Goal: Obtain resource: Download file/media

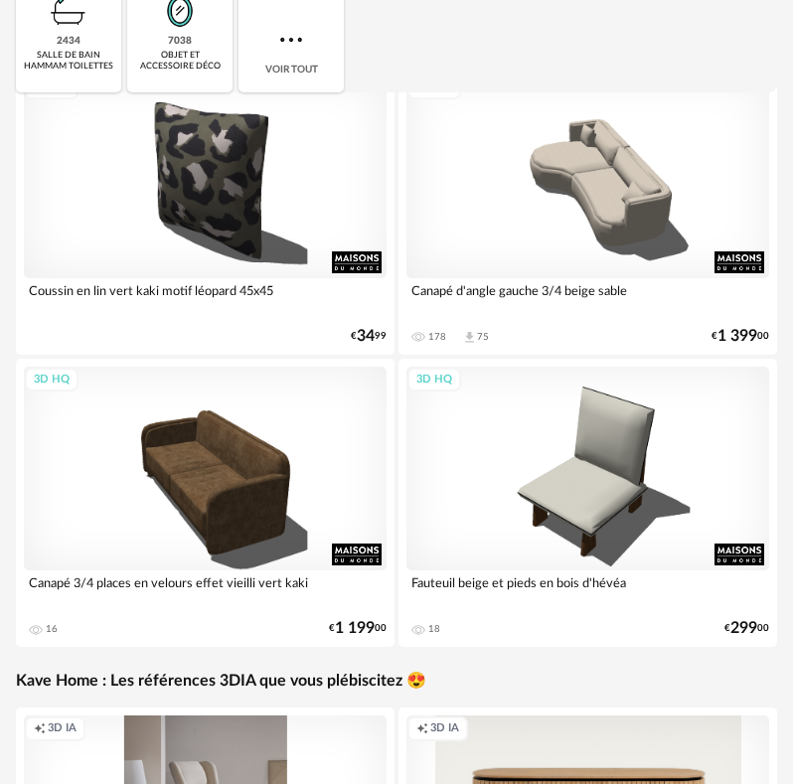
scroll to position [199, 0]
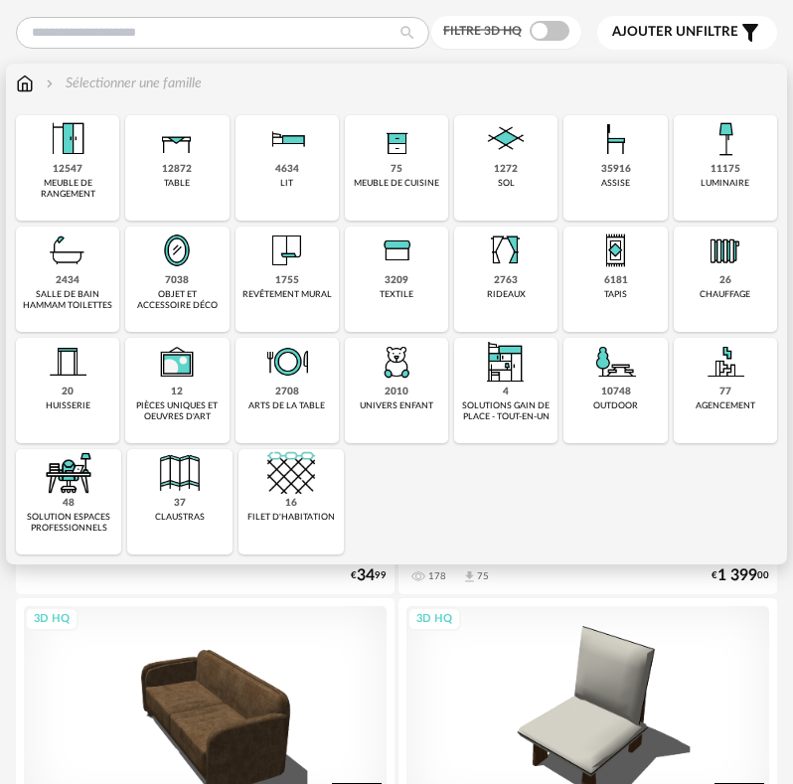
click at [626, 387] on div "10748 outdoor" at bounding box center [614, 390] width 103 height 105
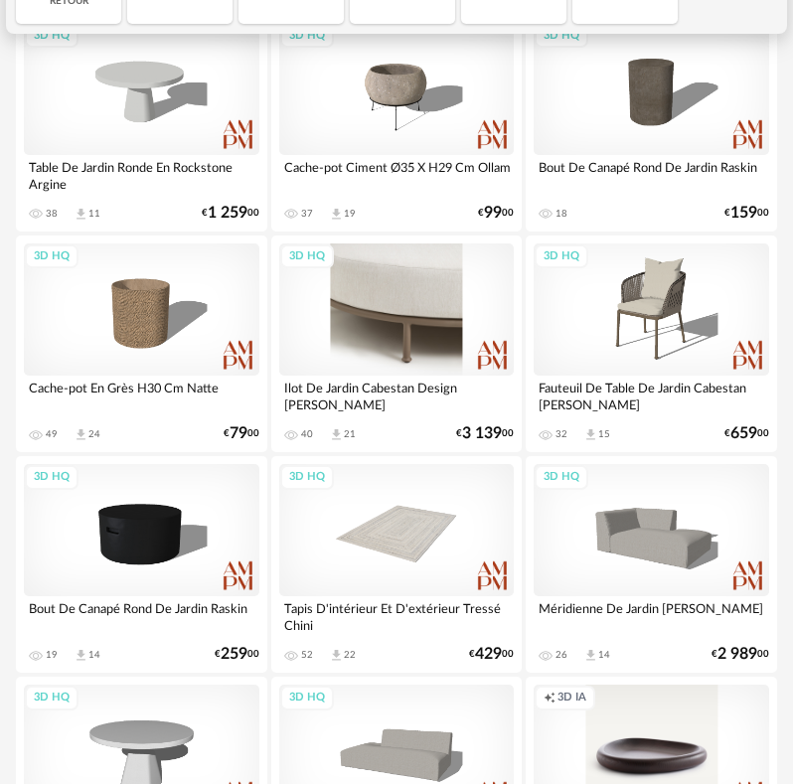
scroll to position [398, 0]
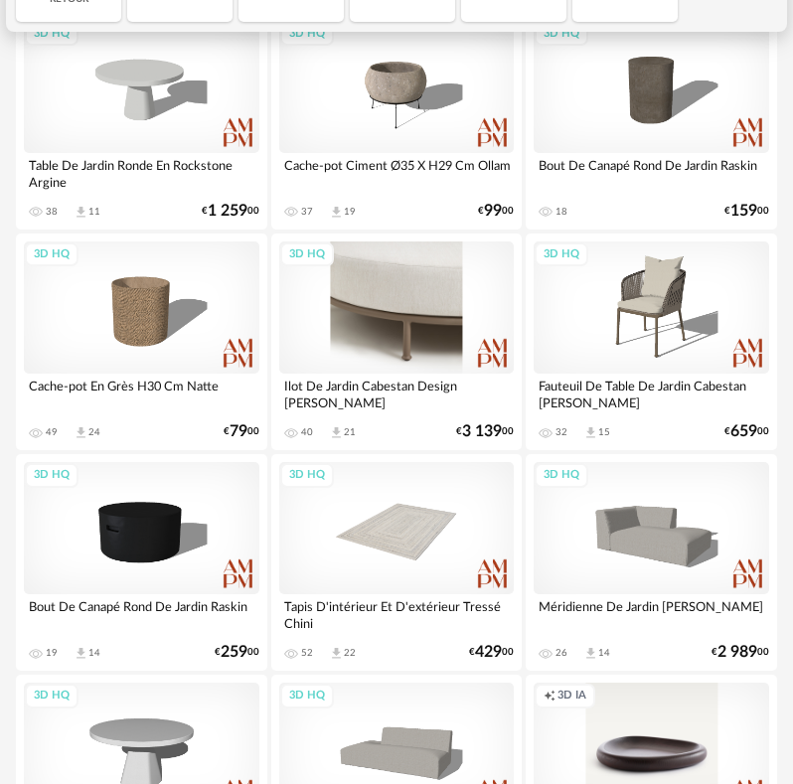
click at [394, 333] on div "3D HQ" at bounding box center [397, 307] width 236 height 132
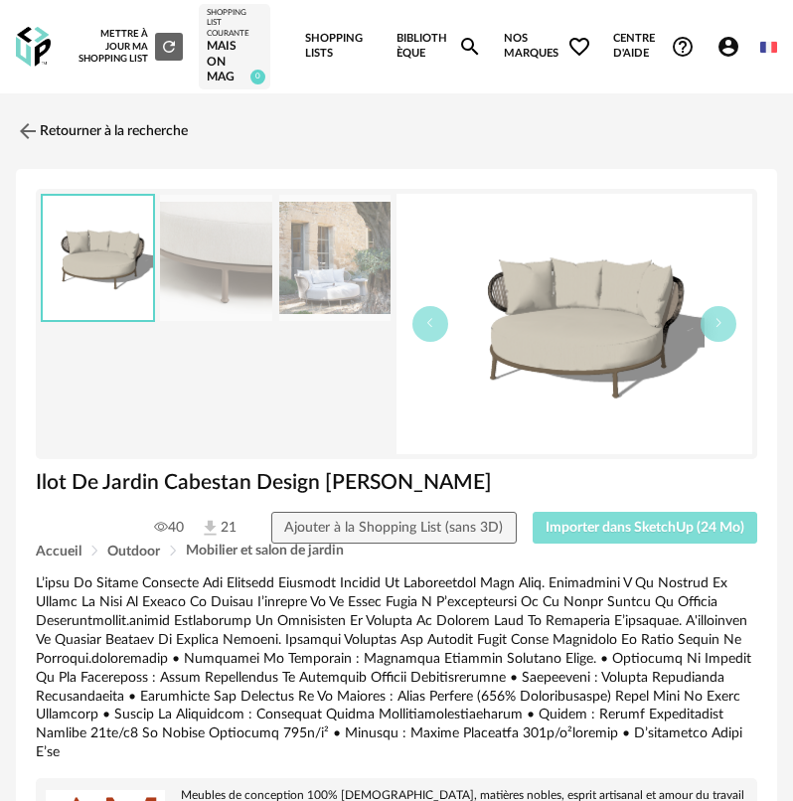
click at [623, 521] on button "Importer dans SketchUp (24 Mo)" at bounding box center [646, 528] width 226 height 32
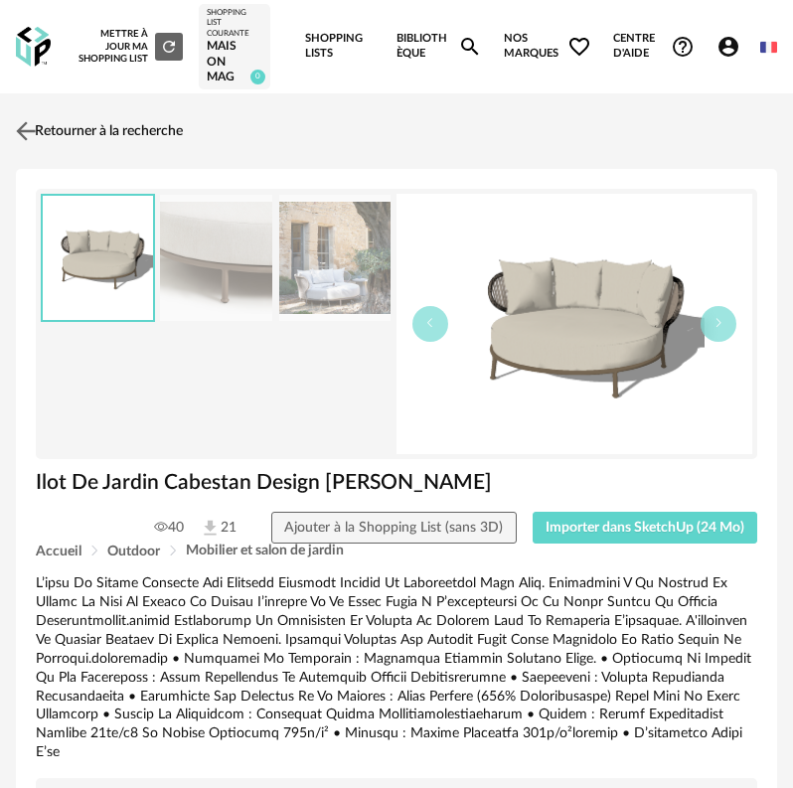
click at [45, 136] on link "Retourner à la recherche" at bounding box center [97, 131] width 172 height 44
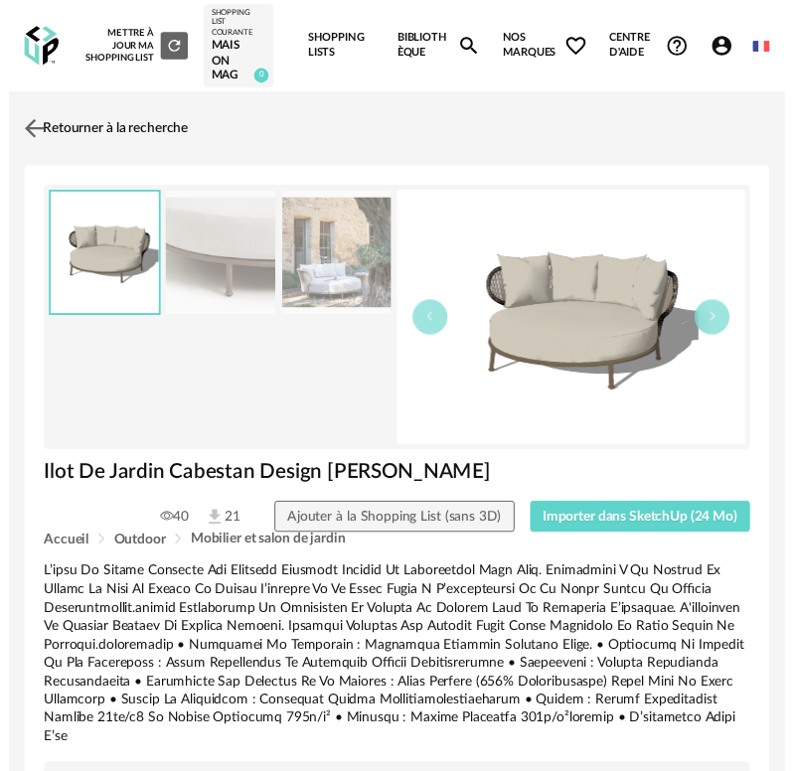
scroll to position [466, 0]
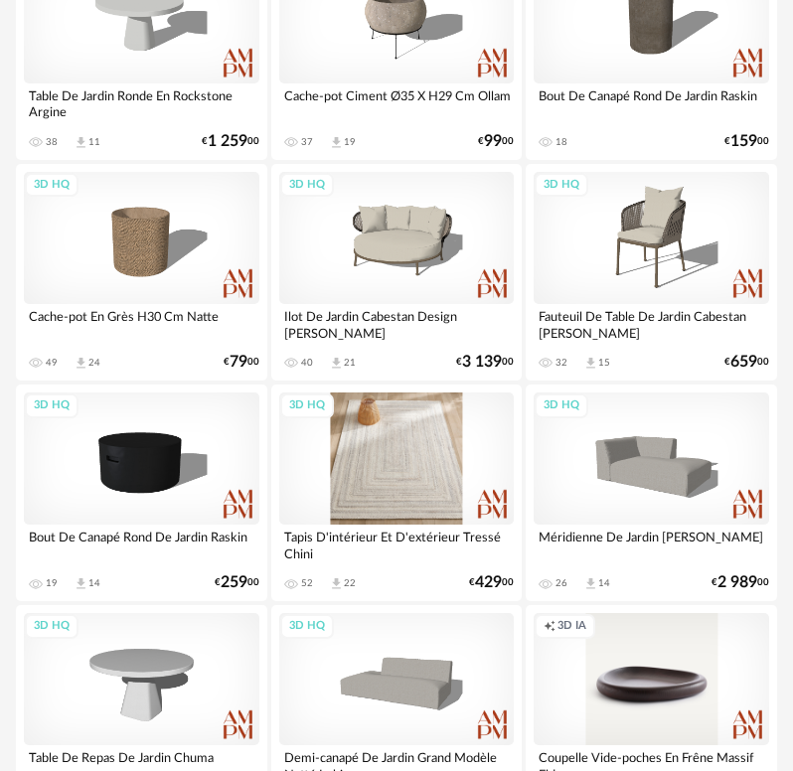
click at [349, 446] on div "3D HQ" at bounding box center [397, 459] width 236 height 132
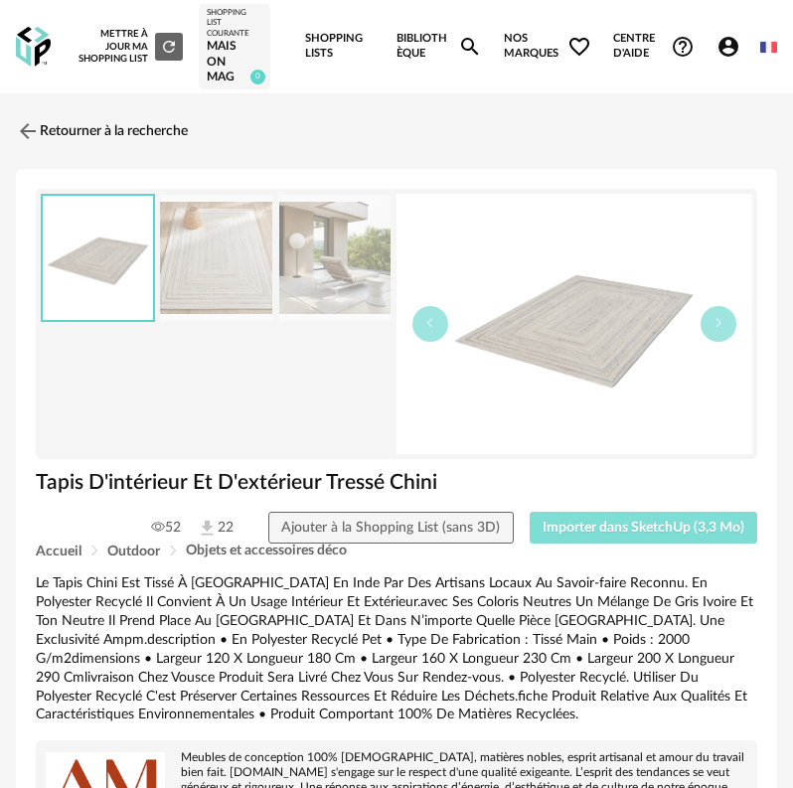
click at [603, 517] on button "Importer dans SketchUp (3,3 Mo)" at bounding box center [644, 528] width 229 height 32
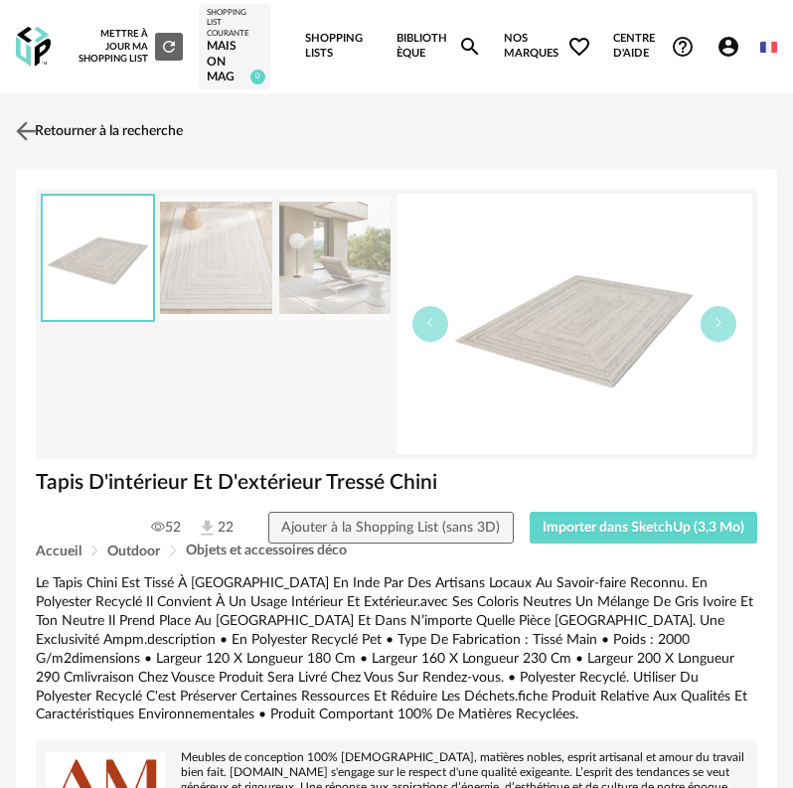
click at [45, 132] on link "Retourner à la recherche" at bounding box center [97, 131] width 172 height 44
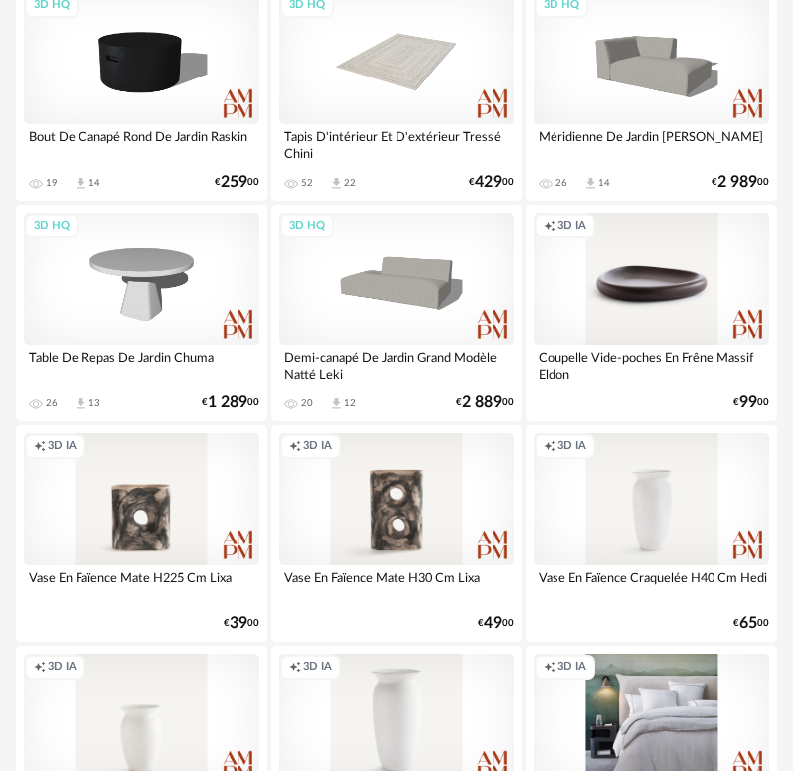
scroll to position [932, 0]
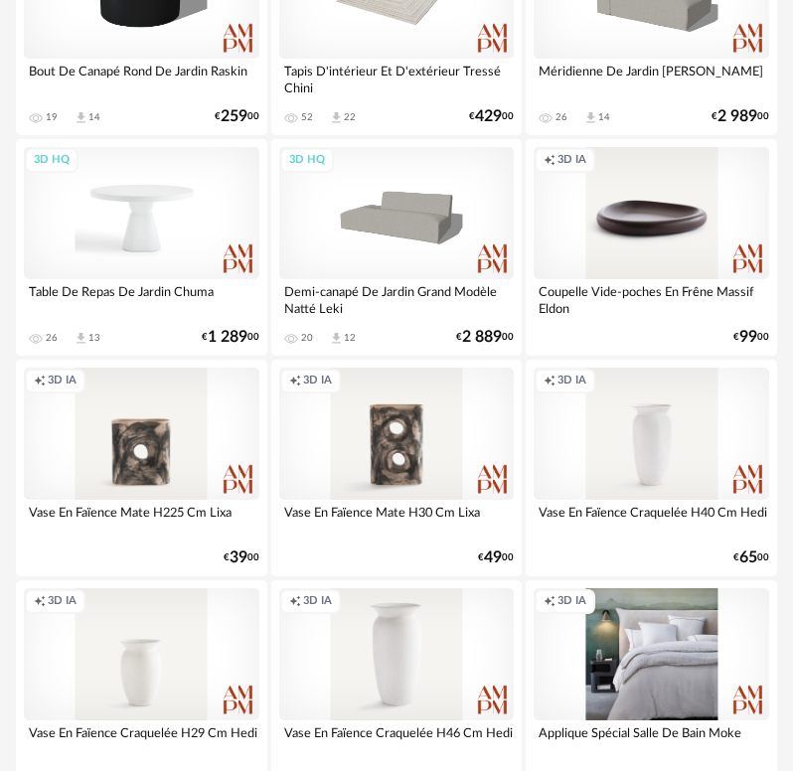
click at [128, 235] on div "3D HQ" at bounding box center [142, 213] width 236 height 132
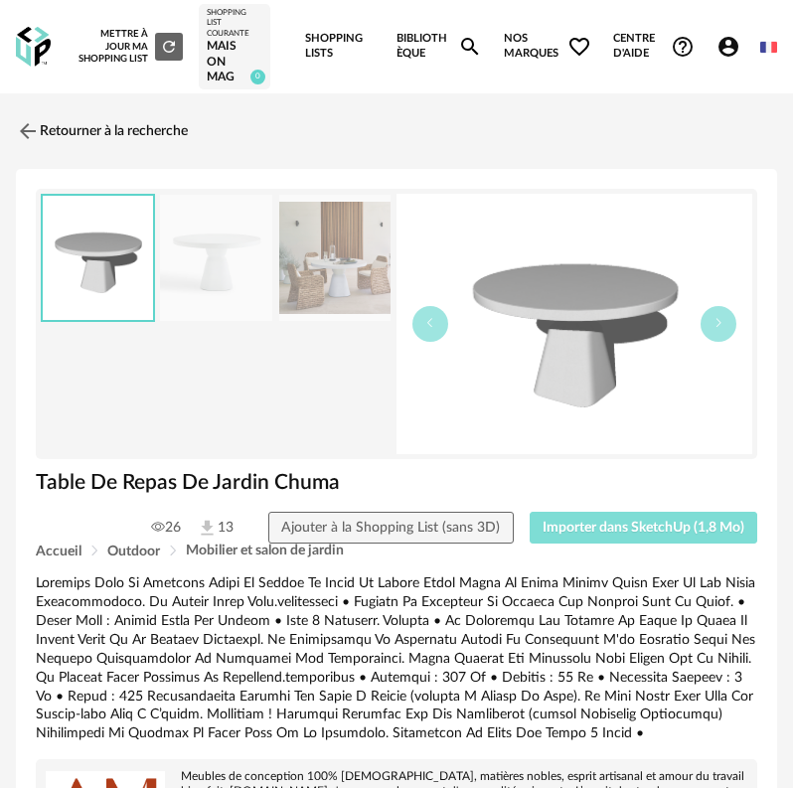
click at [583, 517] on button "Importer dans SketchUp (1,8 Mo)" at bounding box center [644, 528] width 229 height 32
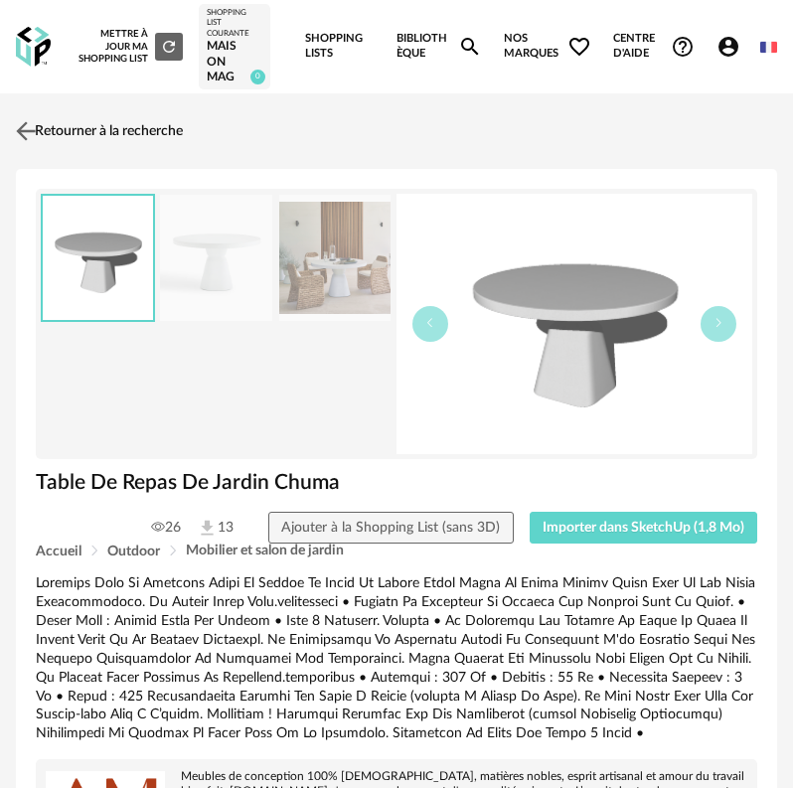
click at [28, 138] on img at bounding box center [26, 131] width 29 height 29
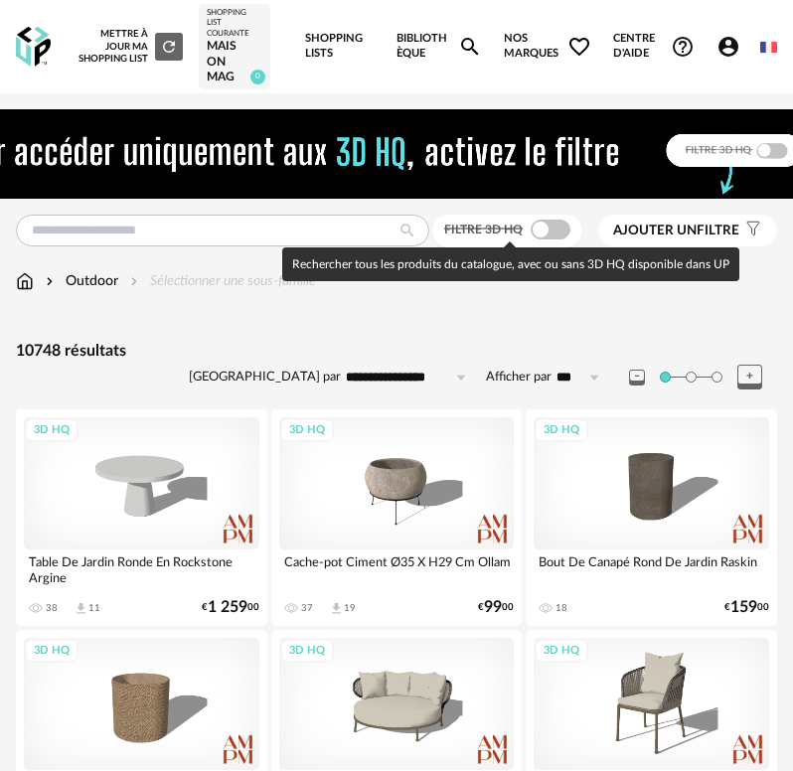
click at [555, 230] on span at bounding box center [551, 230] width 40 height 20
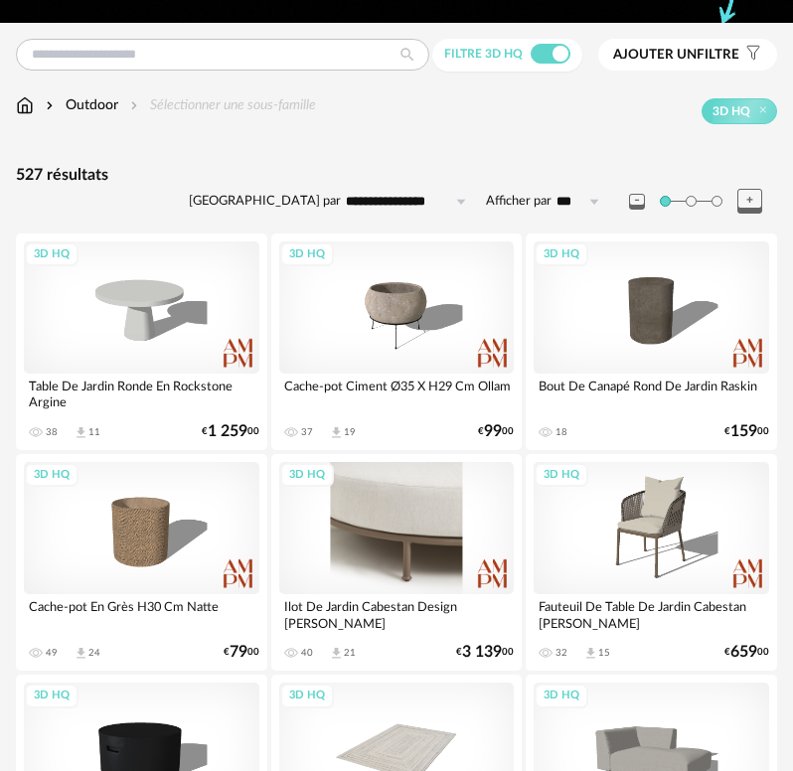
scroll to position [199, 0]
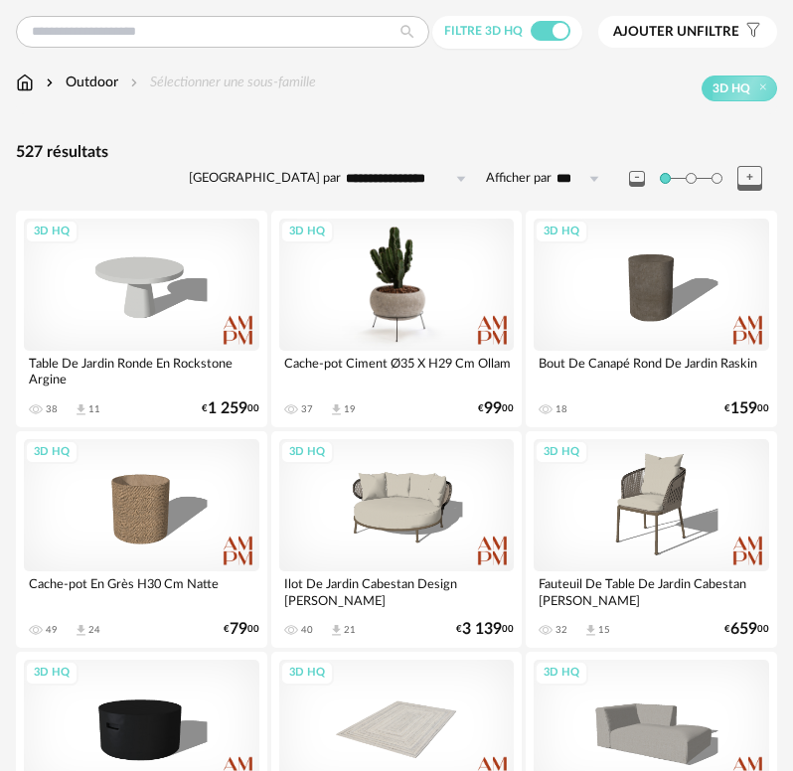
click at [421, 305] on div "3D HQ" at bounding box center [397, 285] width 236 height 132
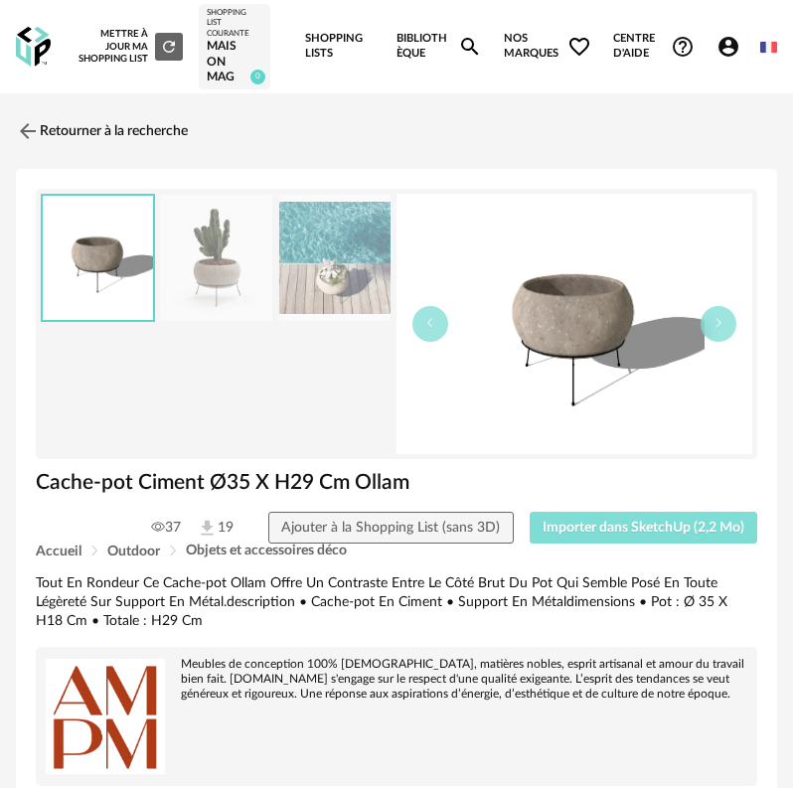
click at [570, 520] on button "Importer dans SketchUp (2,2 Mo)" at bounding box center [644, 528] width 229 height 32
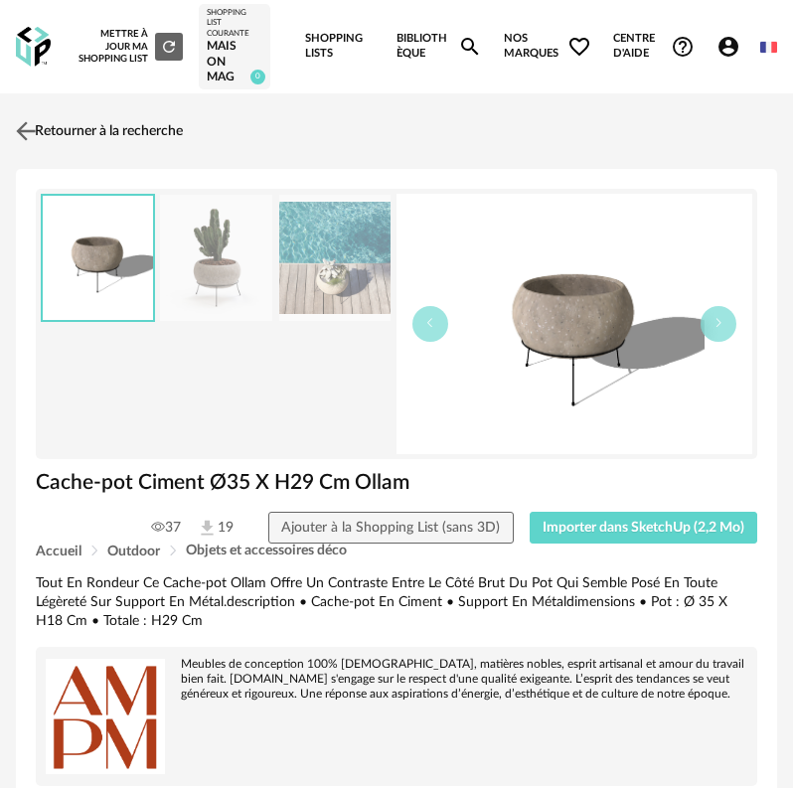
click at [59, 129] on link "Retourner à la recherche" at bounding box center [97, 131] width 172 height 44
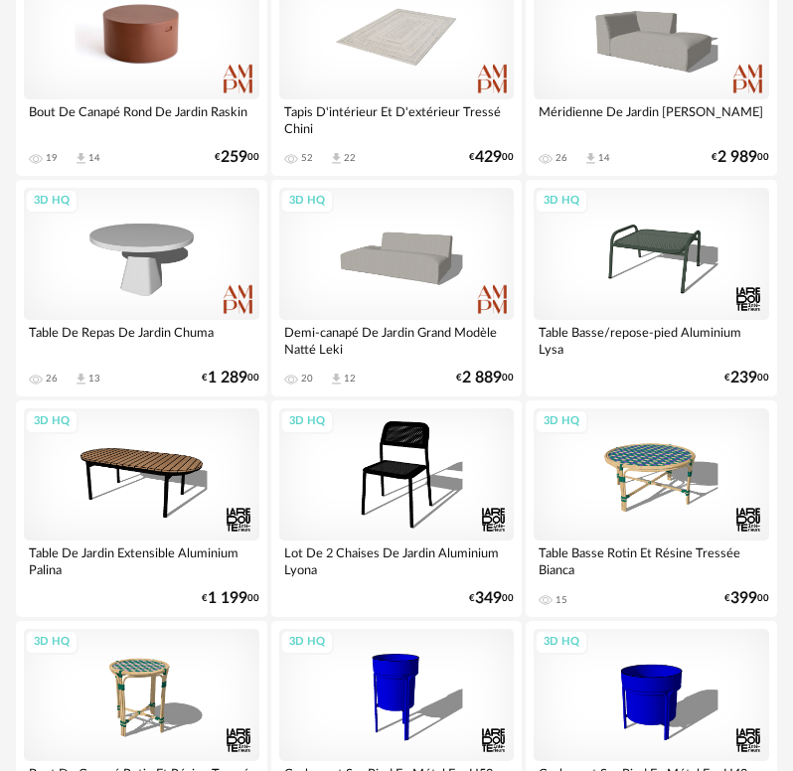
scroll to position [894, 0]
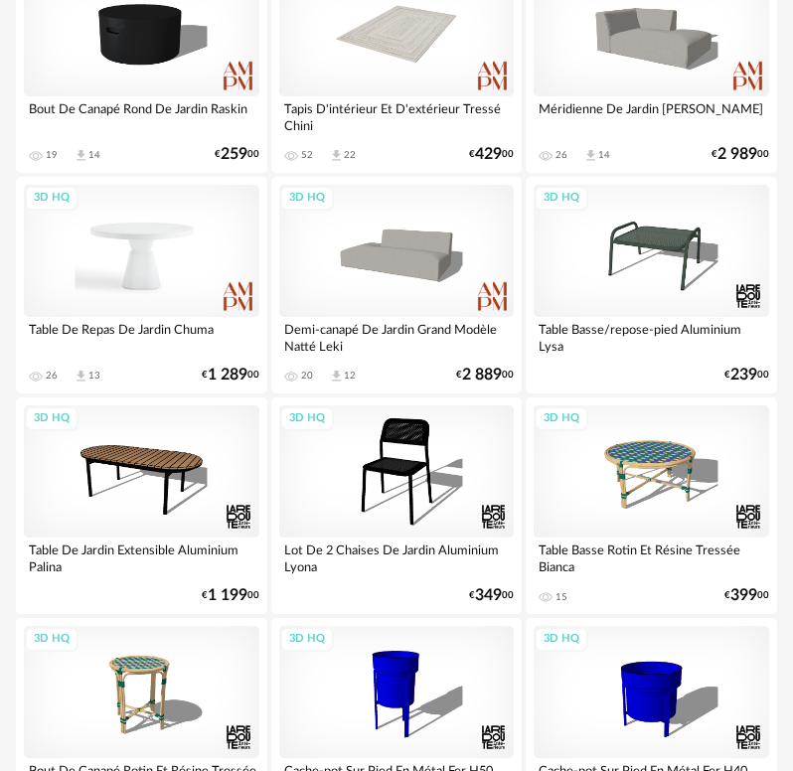
drag, startPoint x: 140, startPoint y: 274, endPoint x: 151, endPoint y: 279, distance: 12.0
click at [143, 276] on div "3D HQ" at bounding box center [142, 251] width 236 height 132
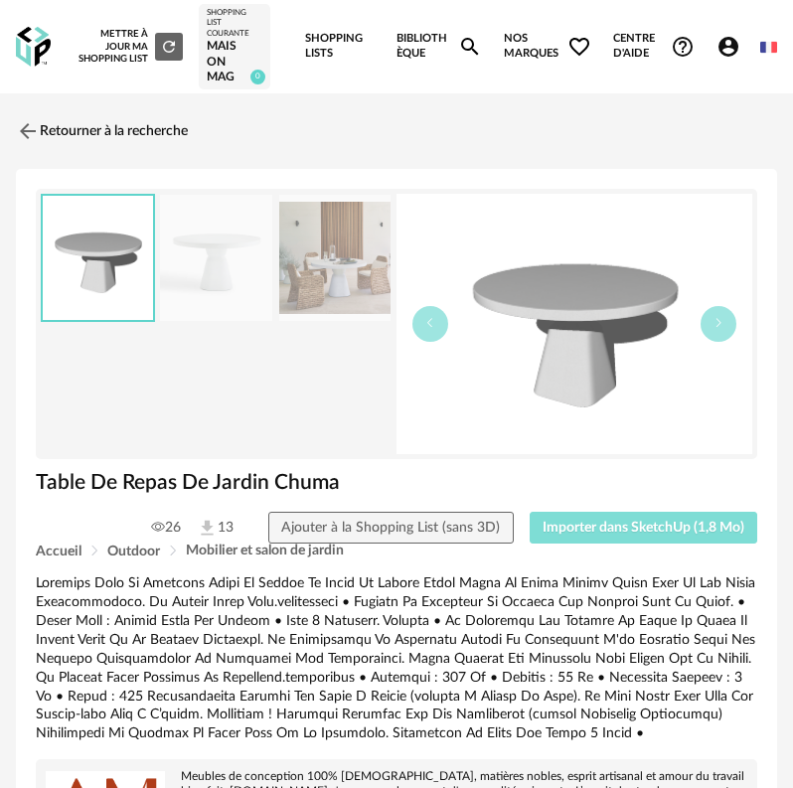
click at [590, 524] on button "Importer dans SketchUp (1,8 Mo)" at bounding box center [644, 528] width 229 height 32
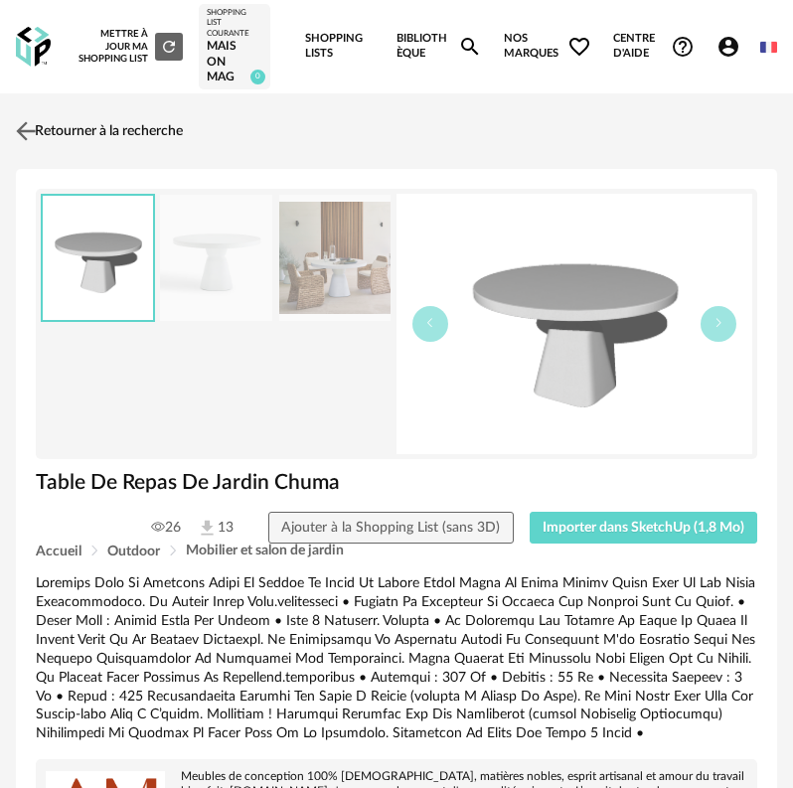
click at [26, 148] on link "Retourner à la recherche" at bounding box center [97, 131] width 172 height 44
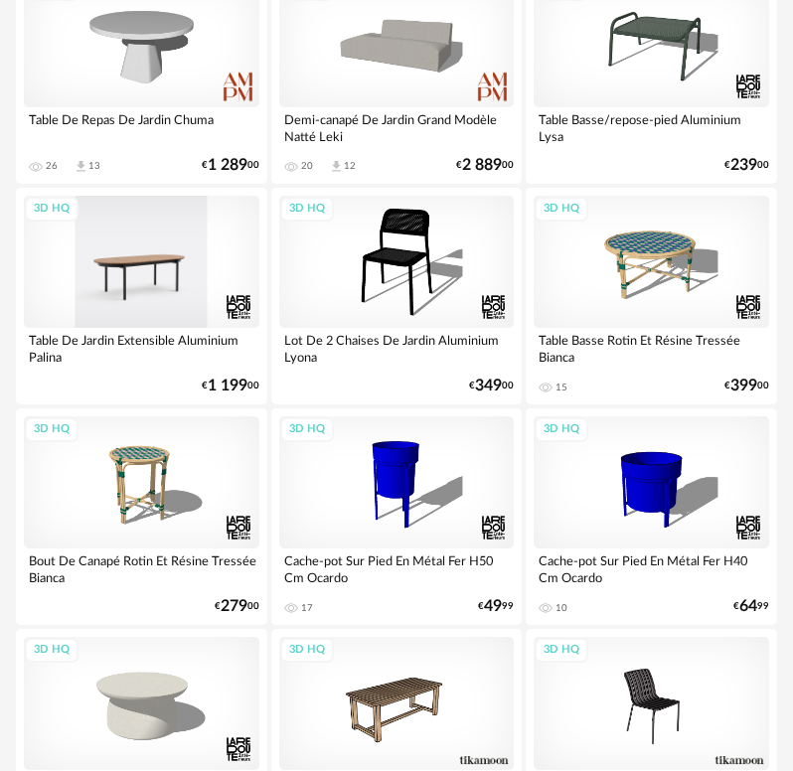
scroll to position [1093, 0]
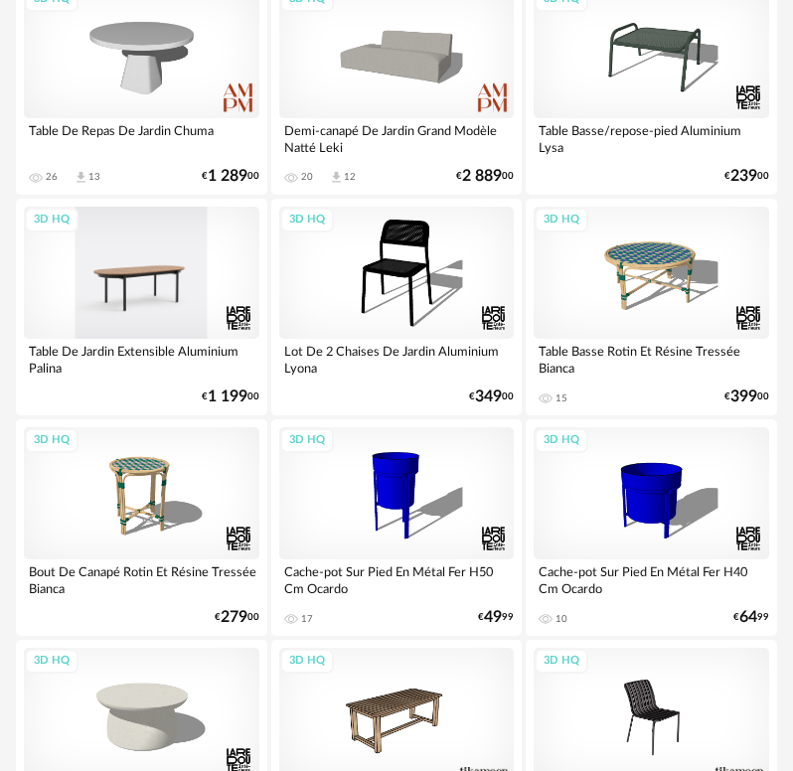
click at [173, 300] on div "3D HQ" at bounding box center [142, 273] width 236 height 132
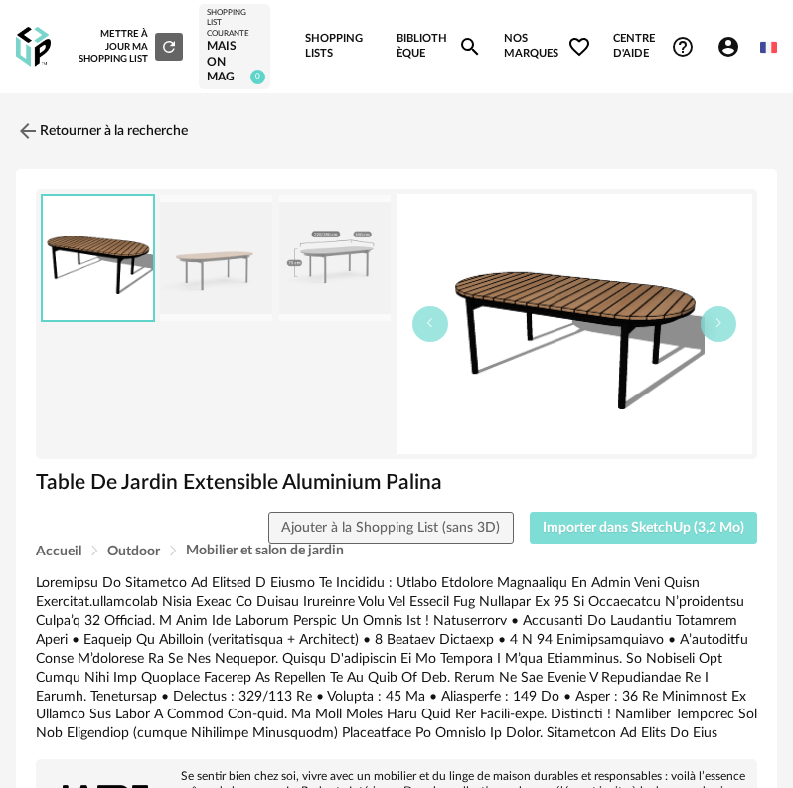
click at [633, 516] on button "Importer dans SketchUp (3,2 Mo)" at bounding box center [644, 528] width 229 height 32
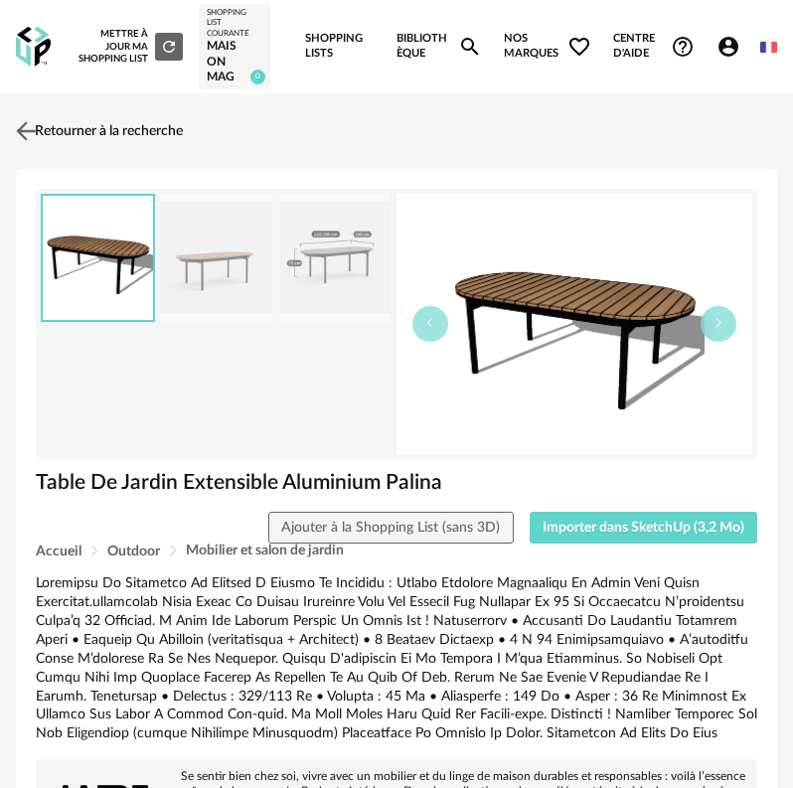
click at [25, 135] on img at bounding box center [26, 131] width 29 height 29
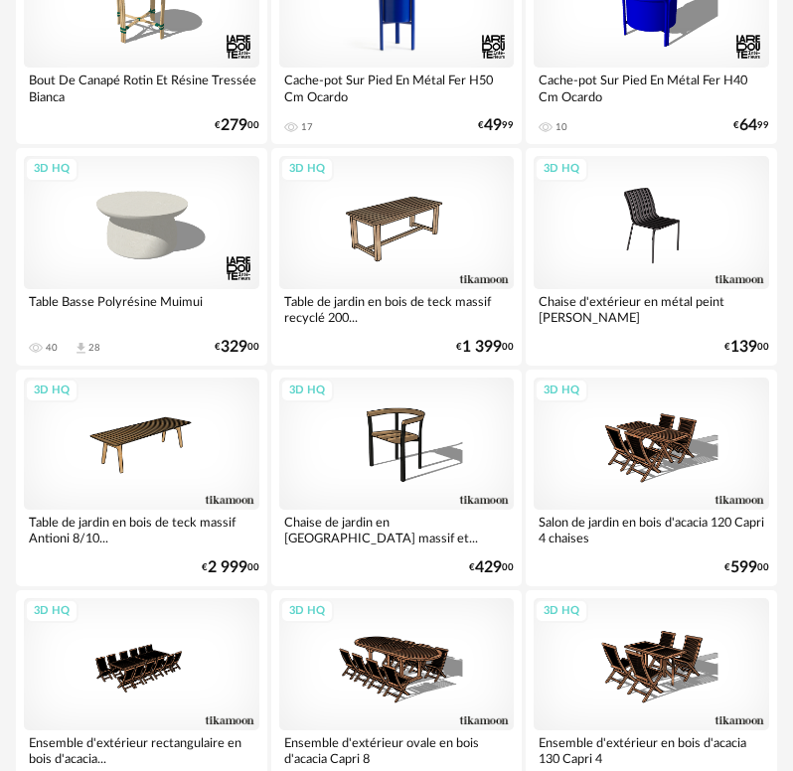
scroll to position [1590, 0]
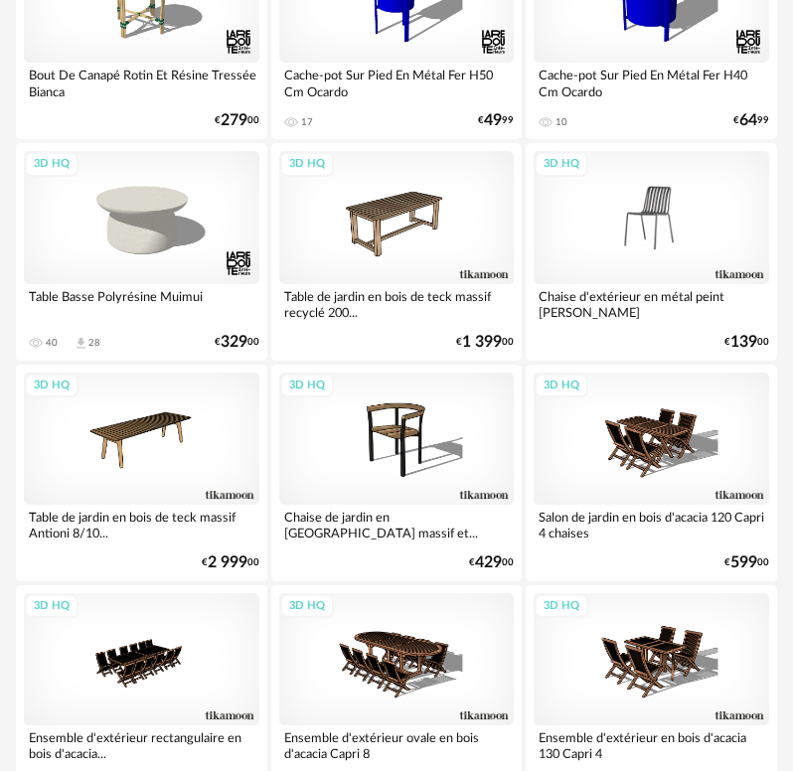
click at [610, 239] on div "3D HQ" at bounding box center [652, 217] width 236 height 132
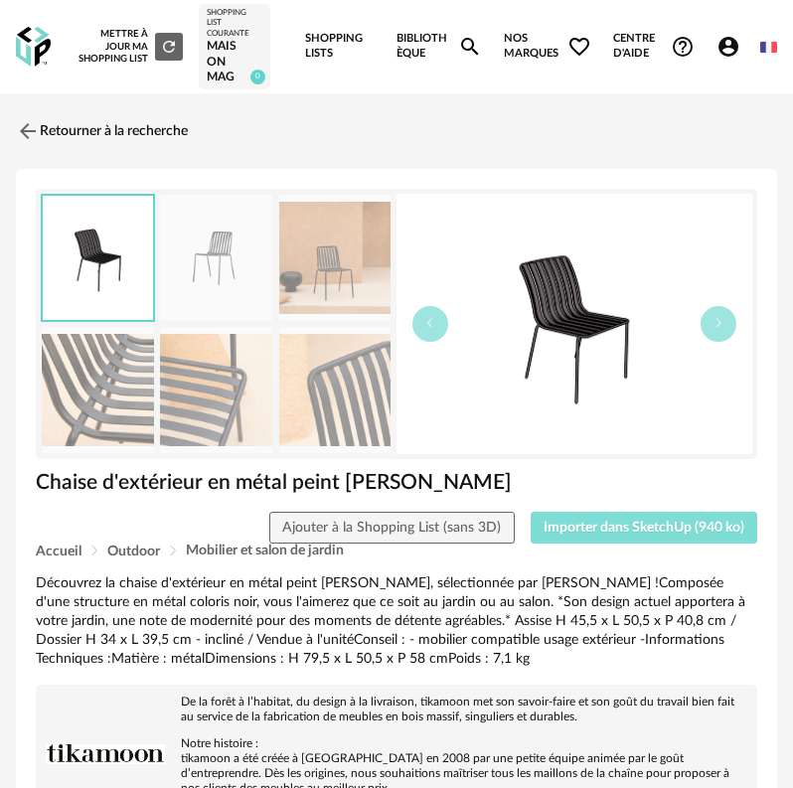
click at [574, 521] on span "Importer dans SketchUp (940 ko)" at bounding box center [644, 528] width 201 height 14
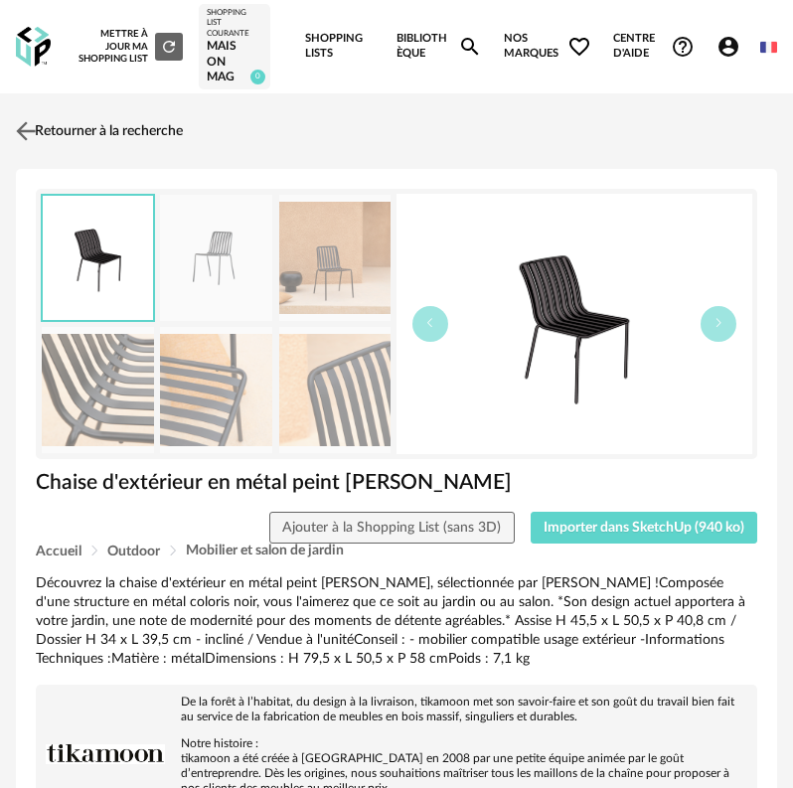
click at [23, 126] on img at bounding box center [26, 131] width 29 height 29
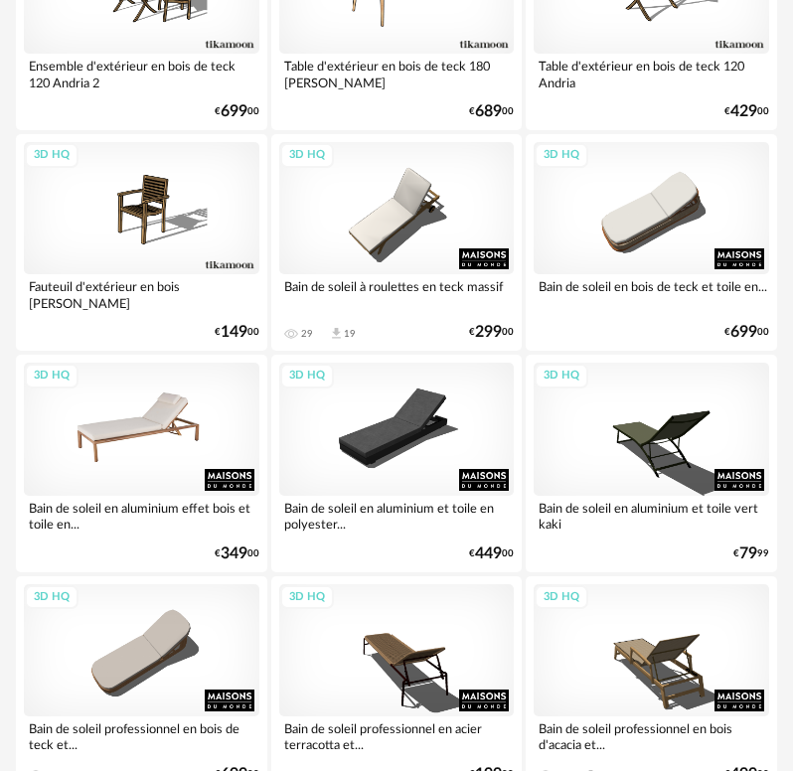
scroll to position [3249, 0]
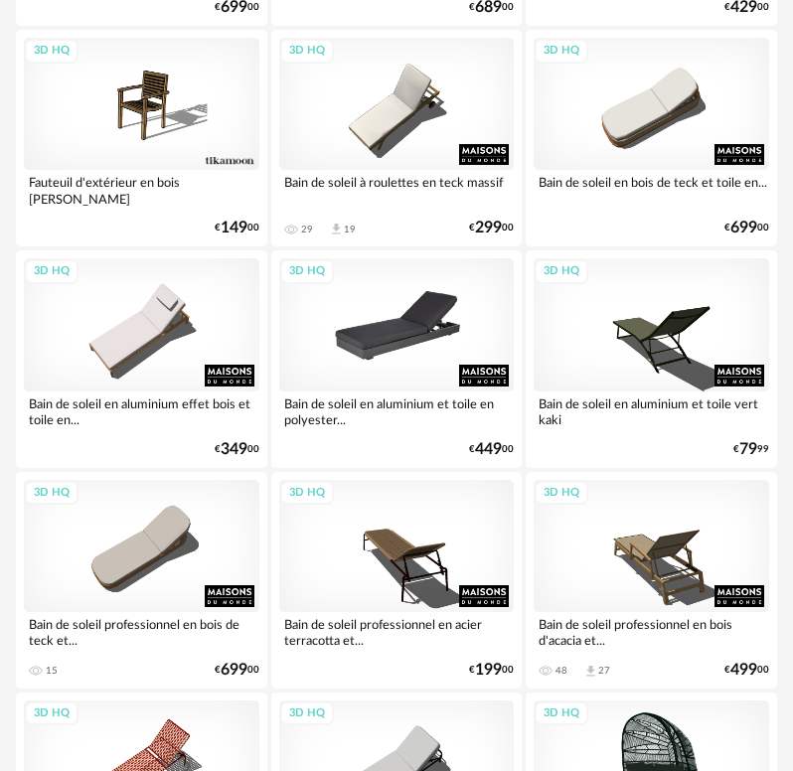
click at [332, 370] on div "3D HQ" at bounding box center [397, 324] width 236 height 132
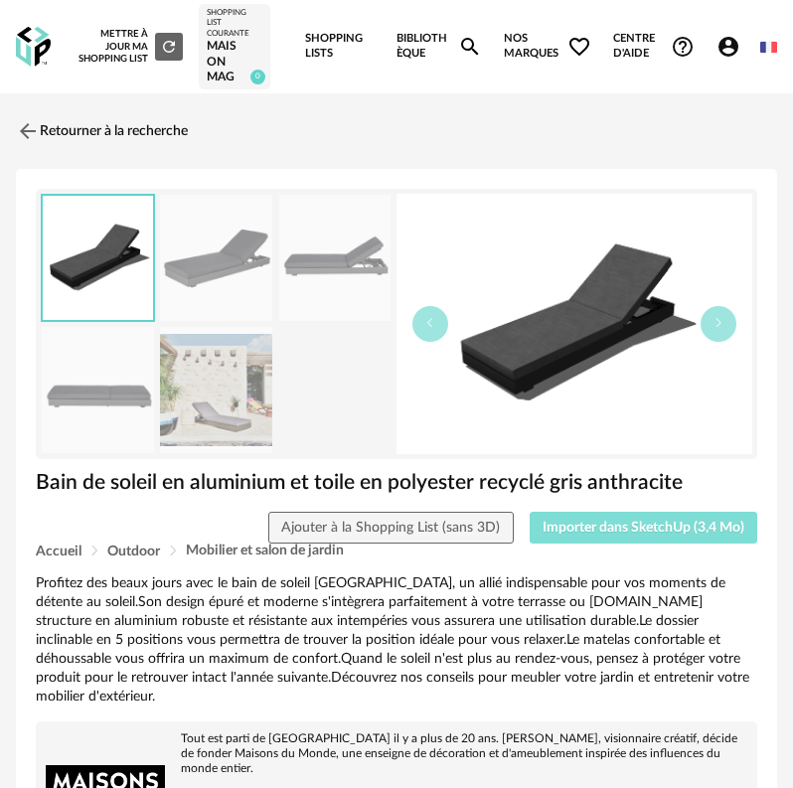
drag, startPoint x: 601, startPoint y: 531, endPoint x: 589, endPoint y: 525, distance: 13.3
click at [595, 529] on span "Importer dans SketchUp (3,4 Mo)" at bounding box center [644, 528] width 202 height 14
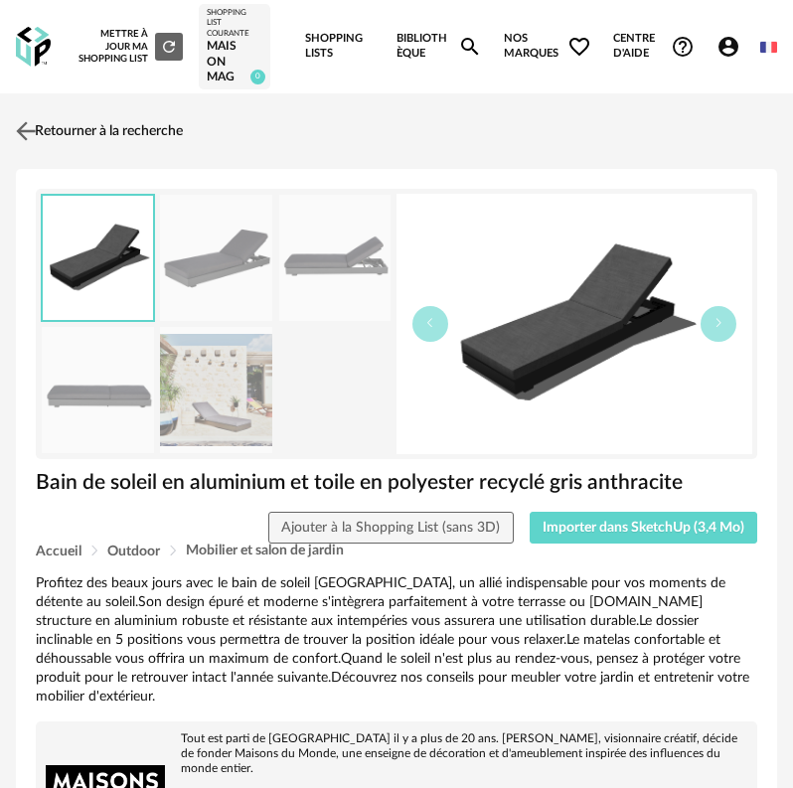
click at [22, 137] on img at bounding box center [26, 131] width 29 height 29
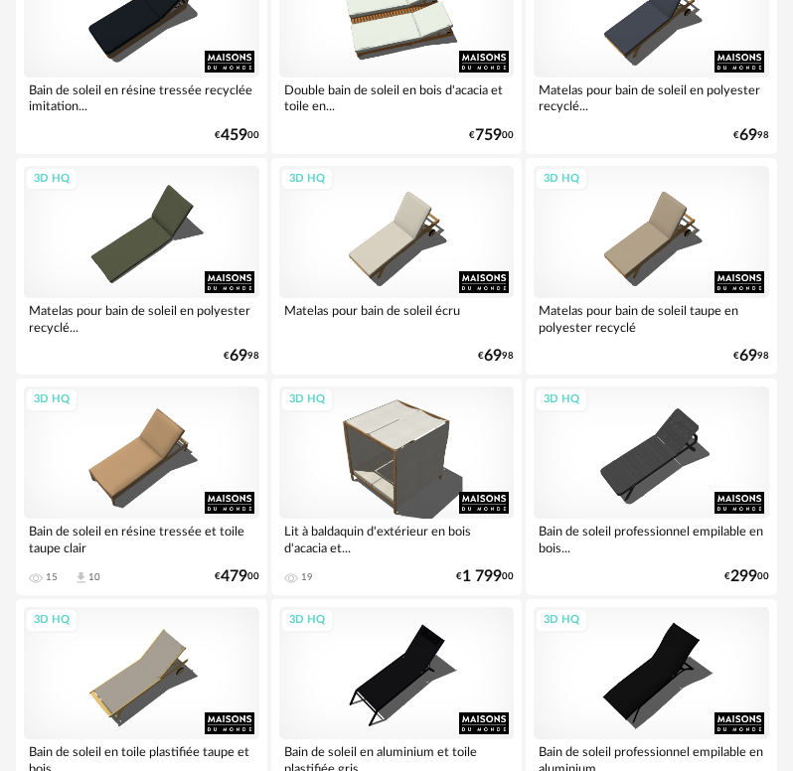
scroll to position [5802, 0]
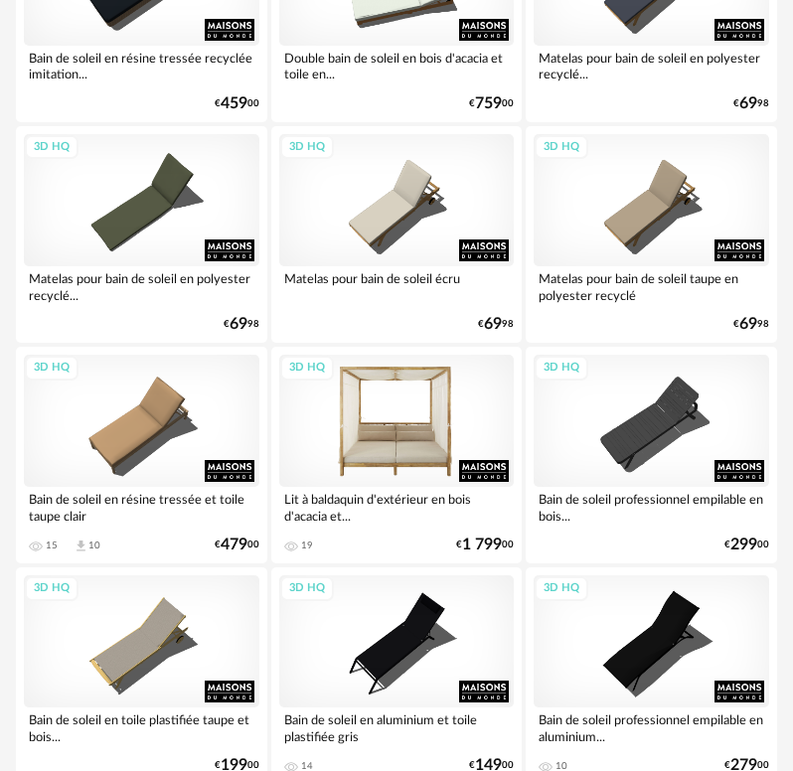
click at [340, 432] on div "3D HQ" at bounding box center [397, 421] width 236 height 132
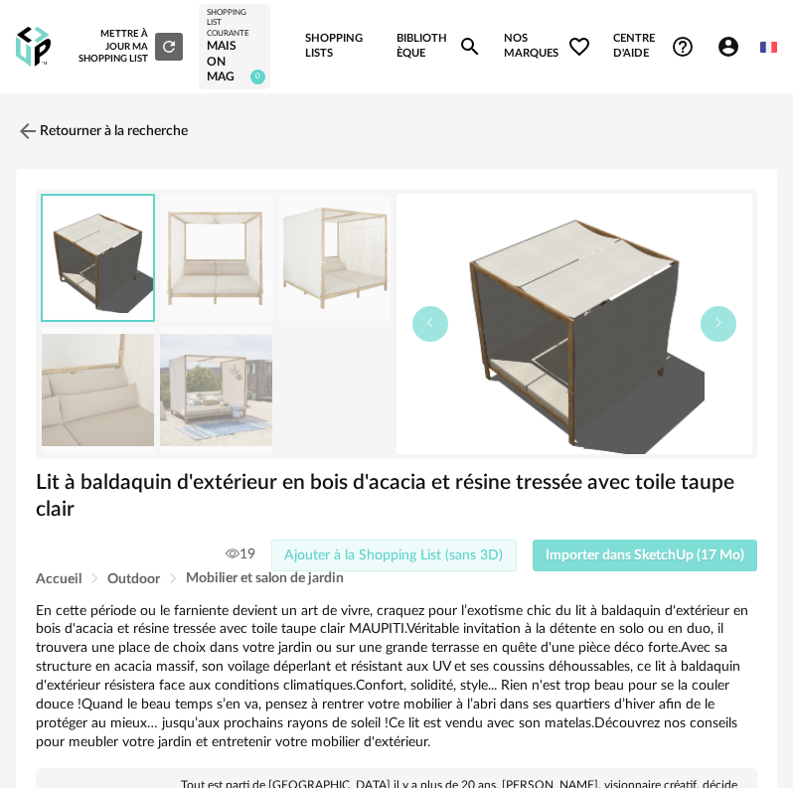
drag, startPoint x: 575, startPoint y: 554, endPoint x: 492, endPoint y: 541, distance: 84.5
click at [574, 556] on span "Importer dans SketchUp (17 Mo)" at bounding box center [645, 556] width 199 height 14
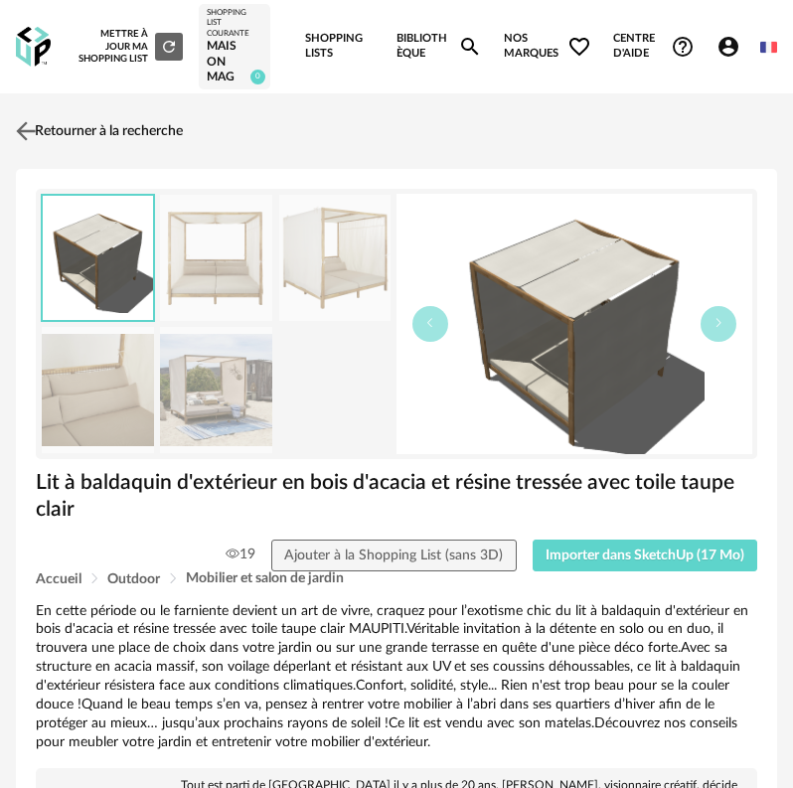
click at [34, 130] on img at bounding box center [26, 131] width 29 height 29
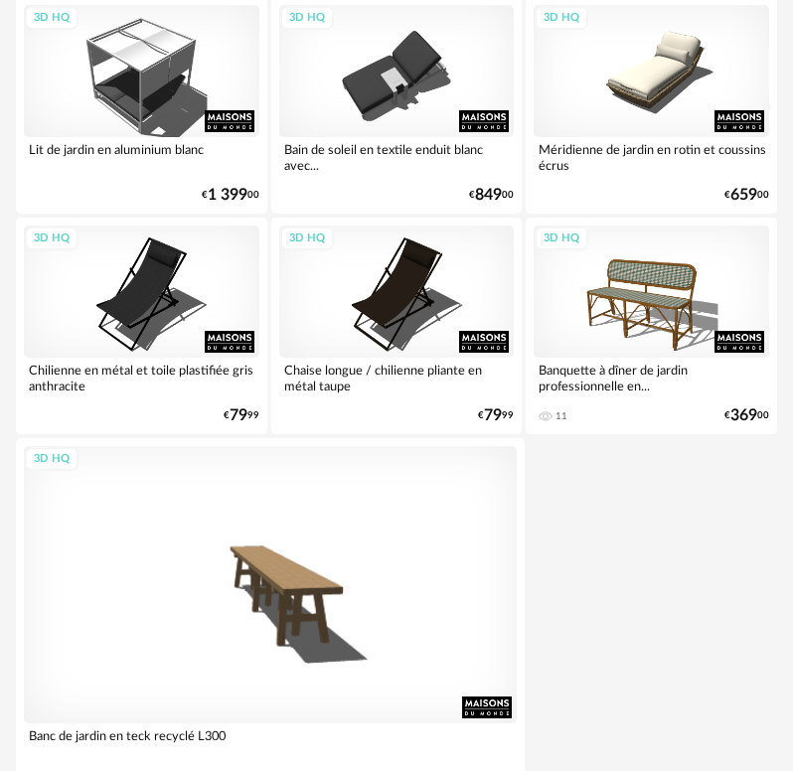
scroll to position [7413, 0]
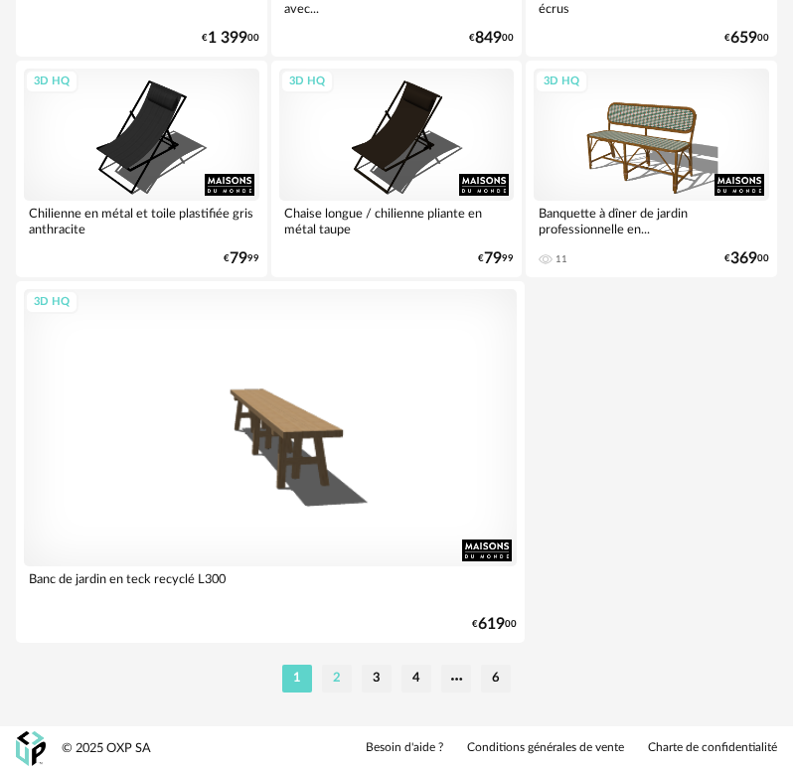
click at [341, 670] on li "2" at bounding box center [337, 679] width 30 height 28
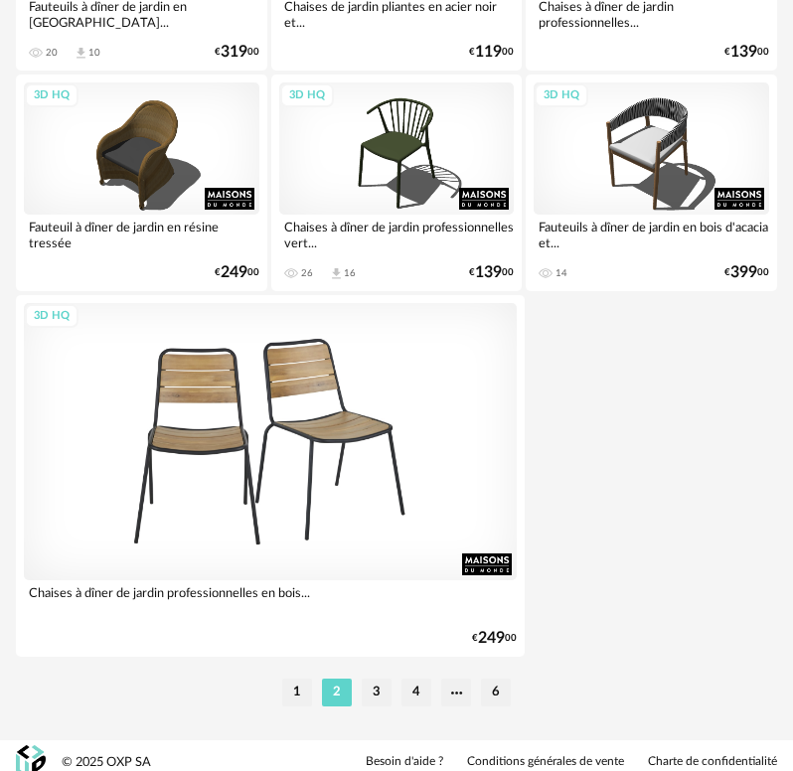
scroll to position [7413, 0]
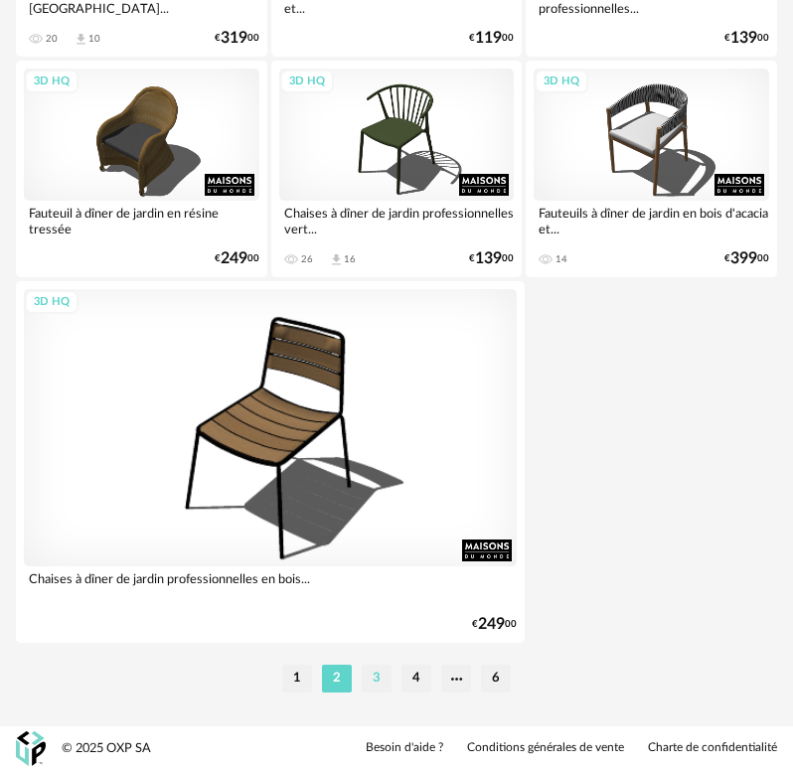
click at [378, 676] on li "3" at bounding box center [377, 679] width 30 height 28
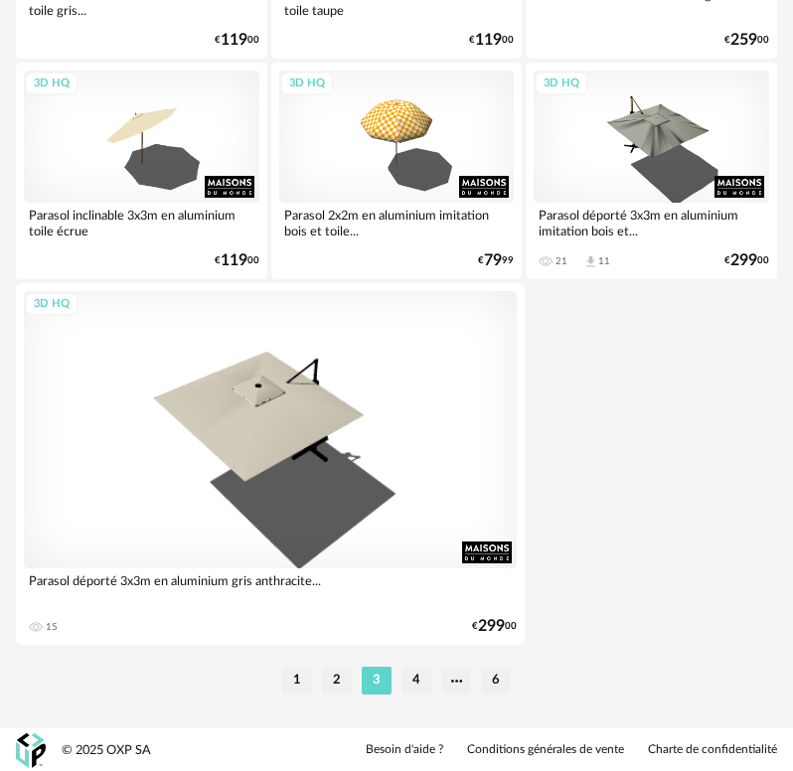
scroll to position [7413, 0]
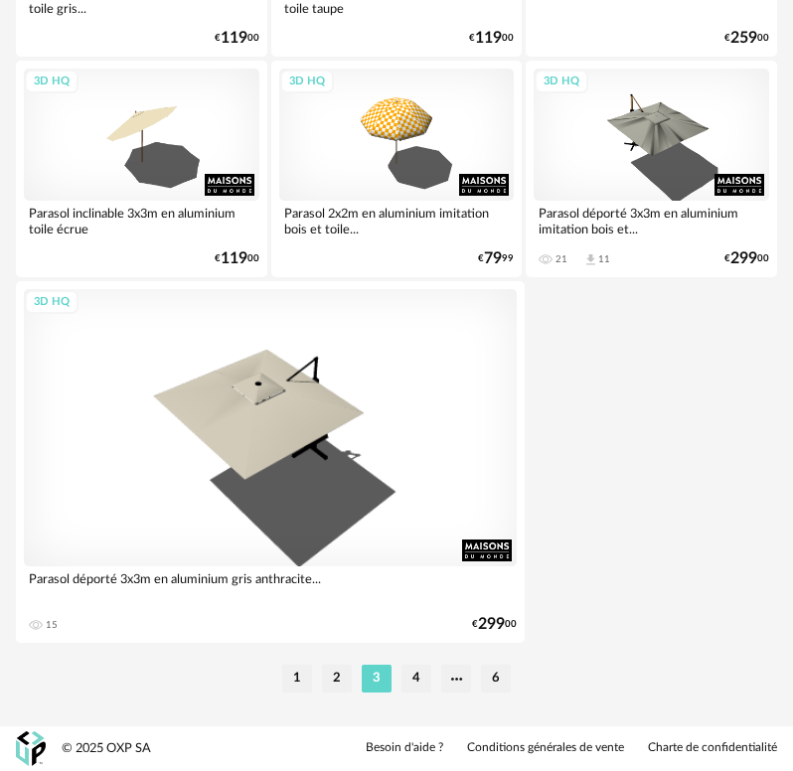
drag, startPoint x: 400, startPoint y: 684, endPoint x: 344, endPoint y: 696, distance: 57.9
click at [296, 679] on li "1" at bounding box center [297, 679] width 30 height 28
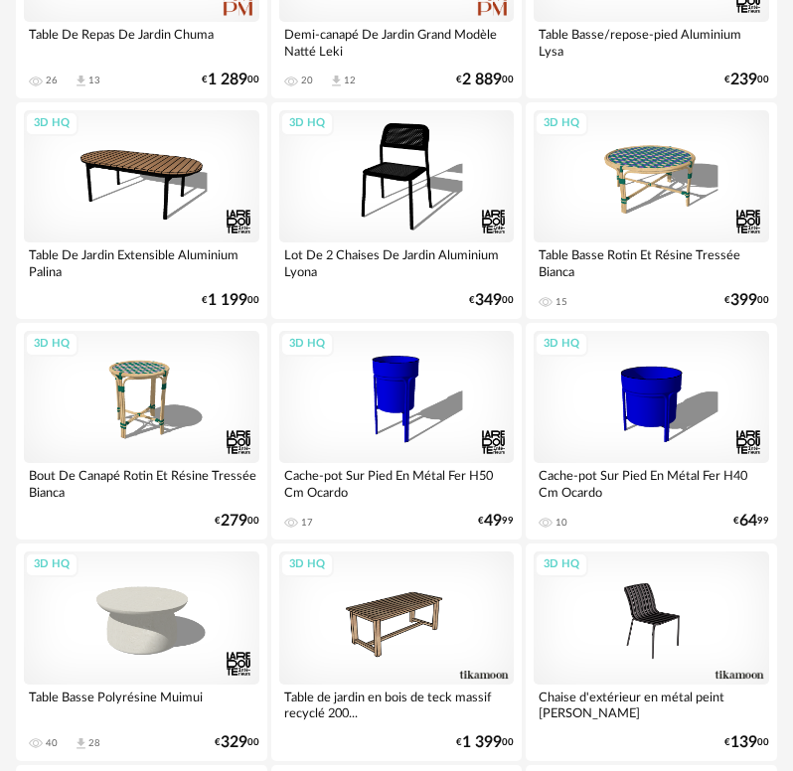
scroll to position [1193, 0]
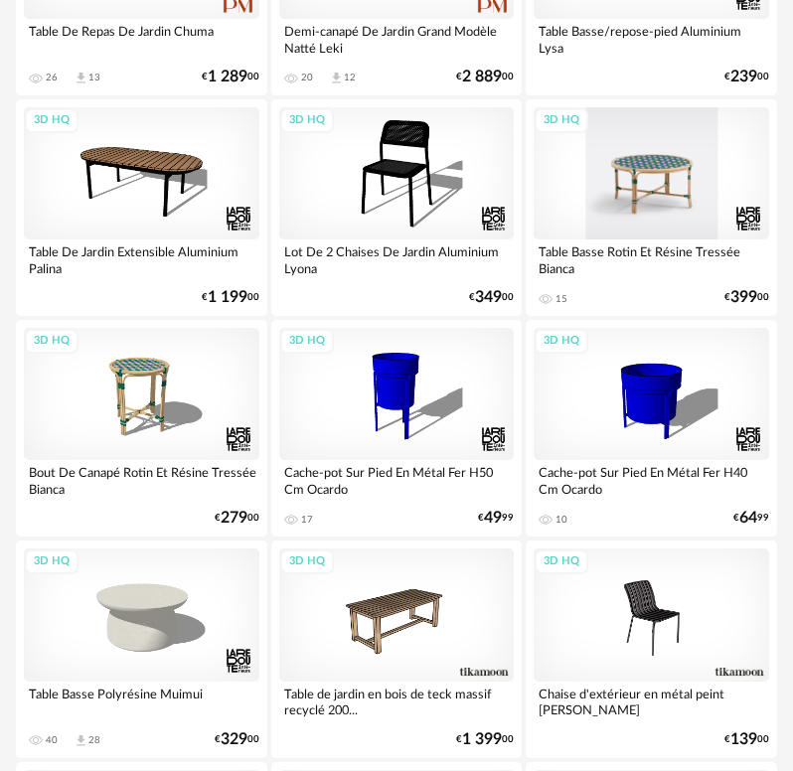
click at [679, 196] on div "3D HQ" at bounding box center [652, 173] width 236 height 132
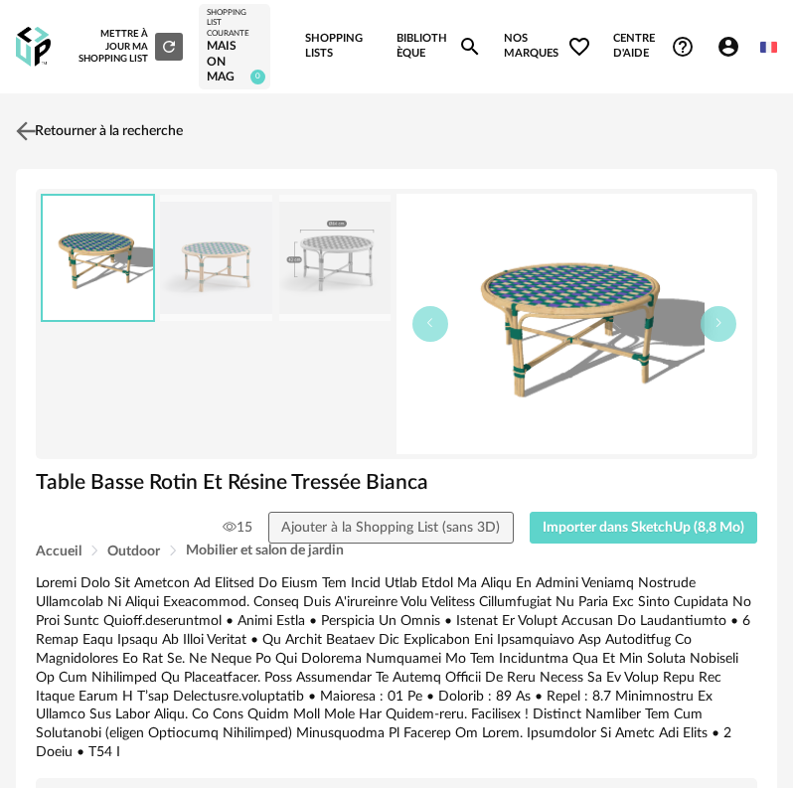
drag, startPoint x: 15, startPoint y: 148, endPoint x: 25, endPoint y: 141, distance: 12.1
click at [33, 131] on img at bounding box center [26, 131] width 29 height 29
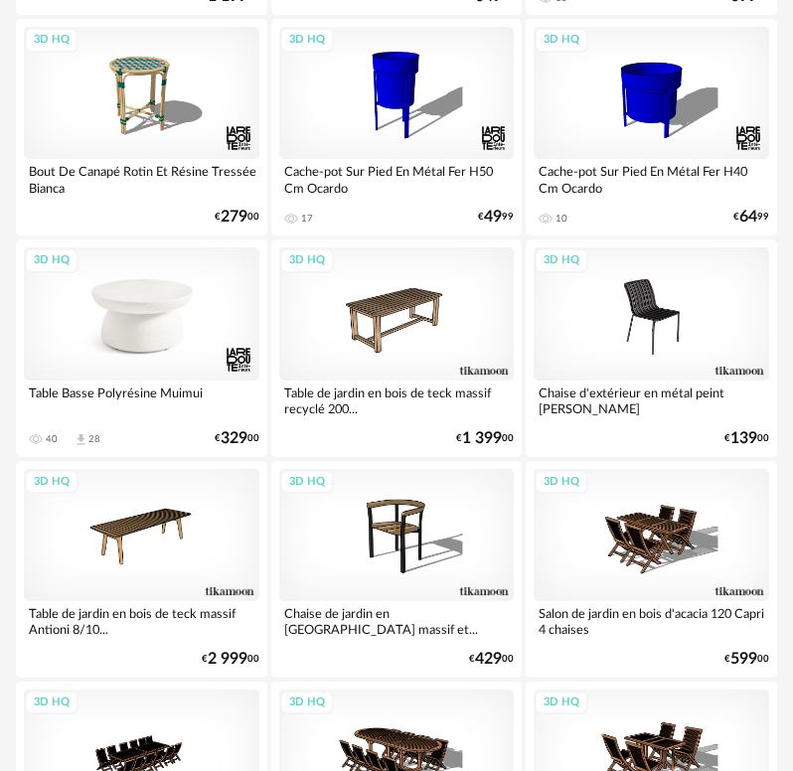
scroll to position [1491, 0]
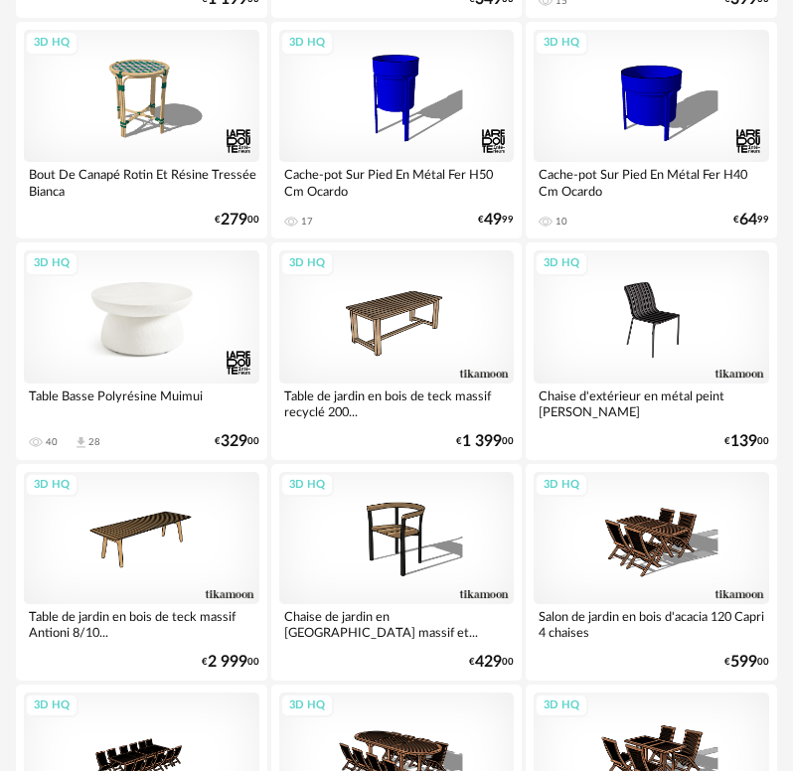
click at [120, 311] on div "3D HQ" at bounding box center [142, 316] width 236 height 132
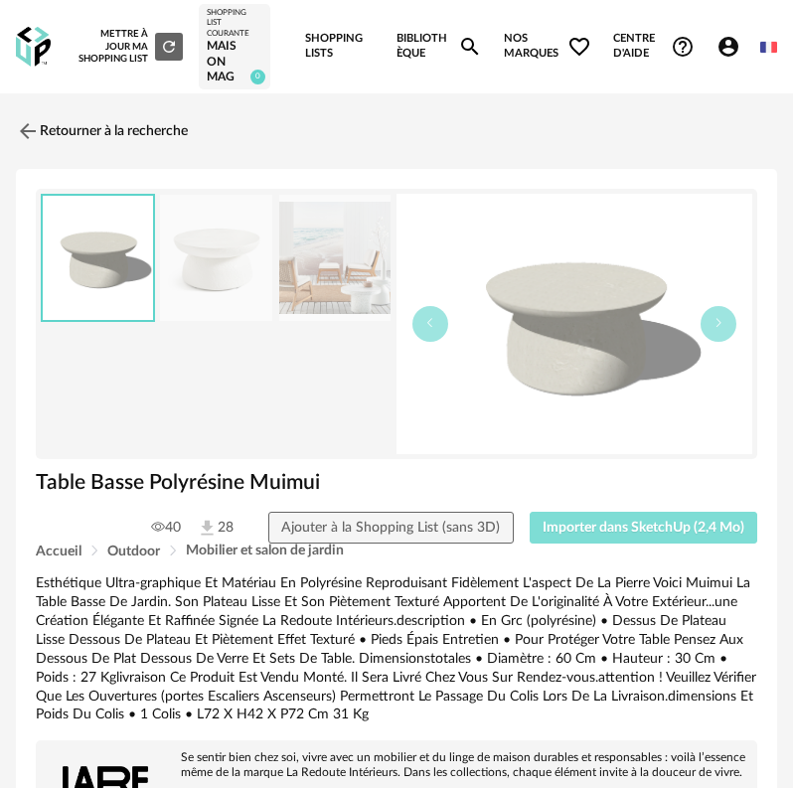
click at [577, 539] on button "Importer dans SketchUp (2,4 Mo)" at bounding box center [644, 528] width 229 height 32
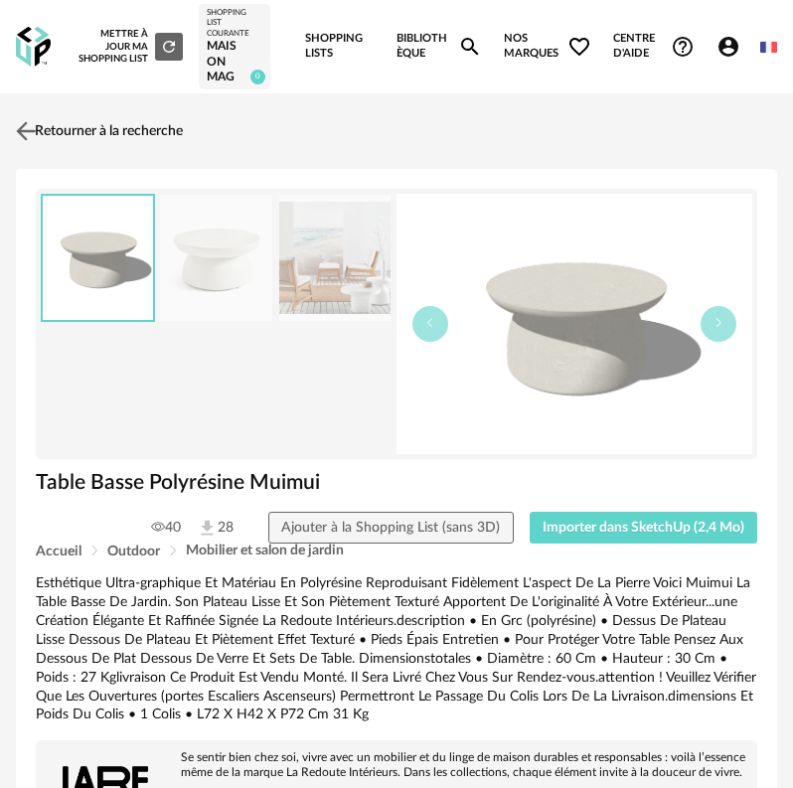
click at [35, 134] on img at bounding box center [26, 131] width 29 height 29
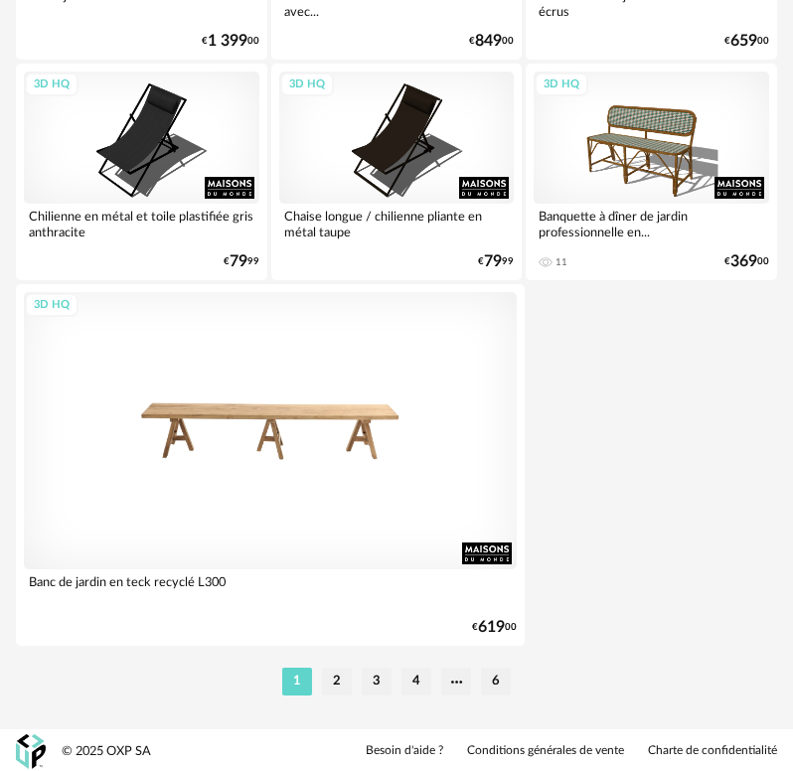
scroll to position [7413, 0]
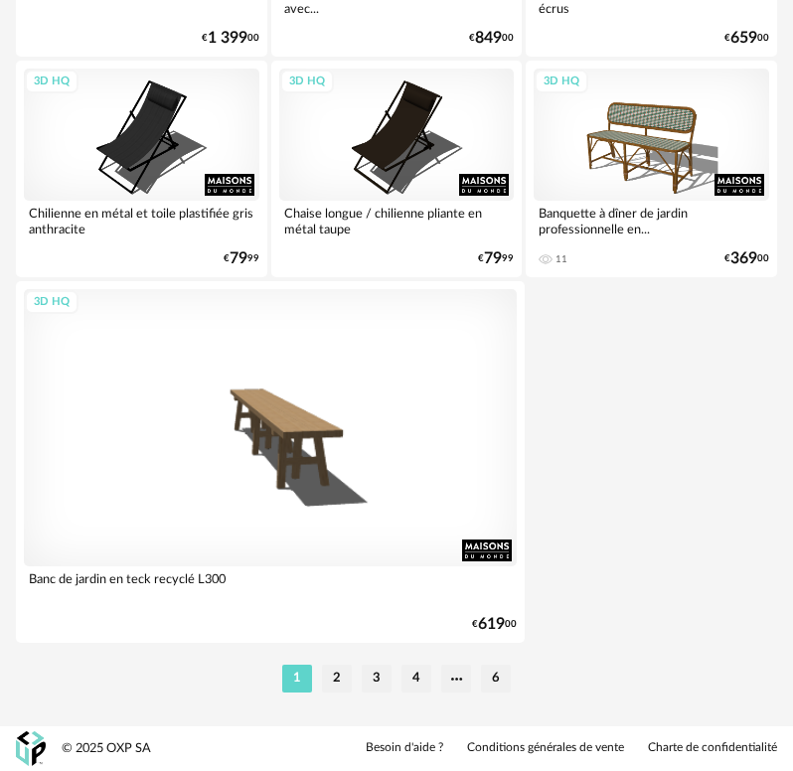
click at [336, 665] on li "2" at bounding box center [337, 679] width 30 height 28
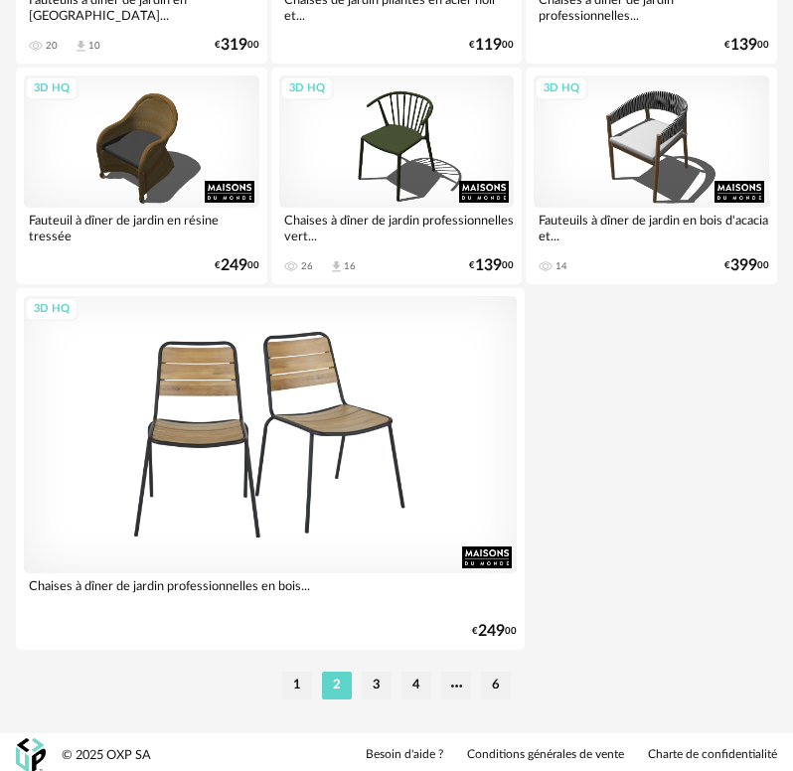
scroll to position [7413, 0]
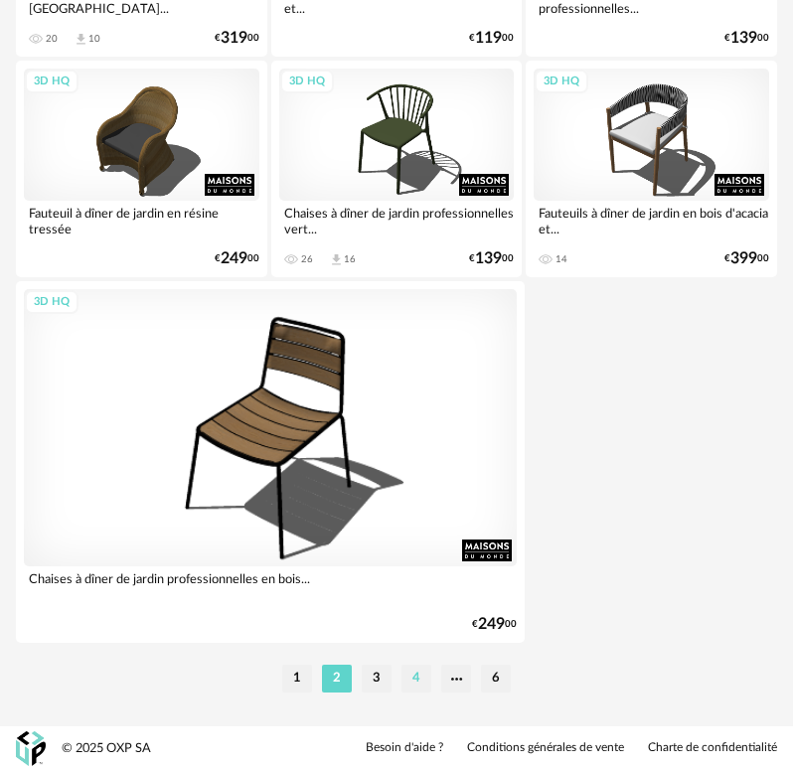
click at [413, 676] on li "4" at bounding box center [416, 679] width 30 height 28
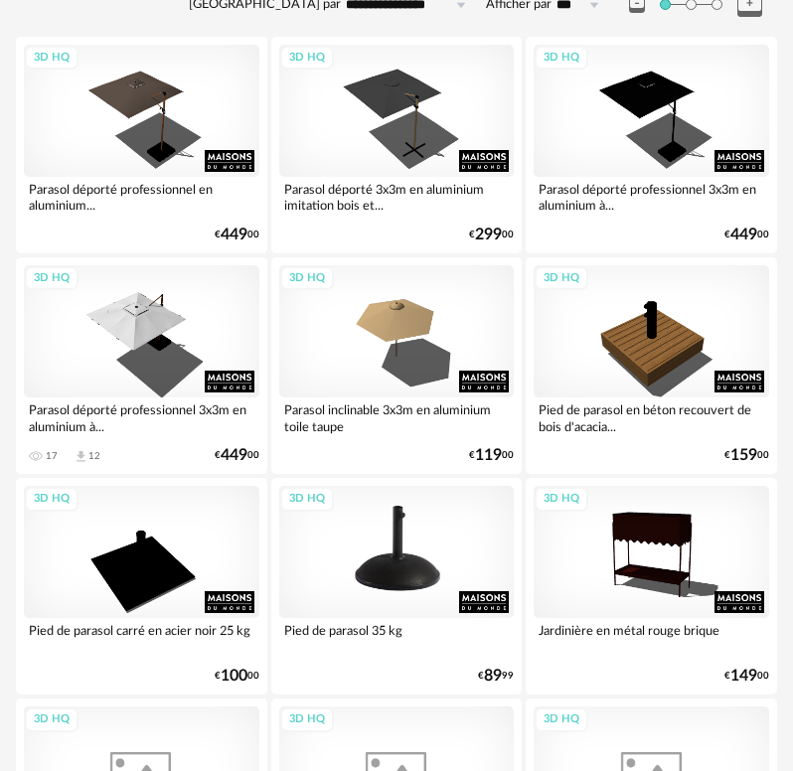
scroll to position [398, 0]
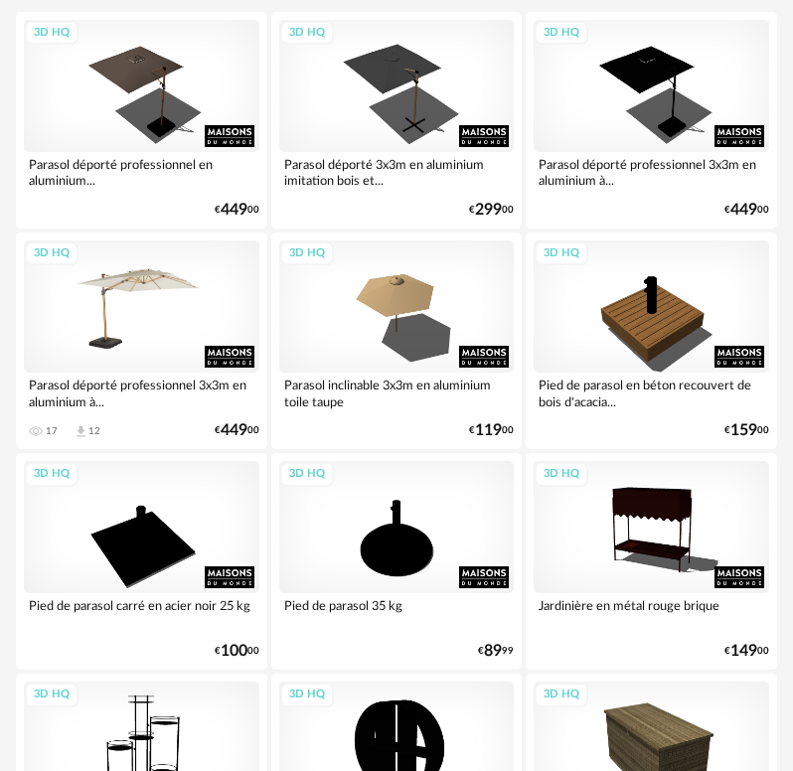
click at [142, 324] on div "3D HQ" at bounding box center [142, 306] width 236 height 132
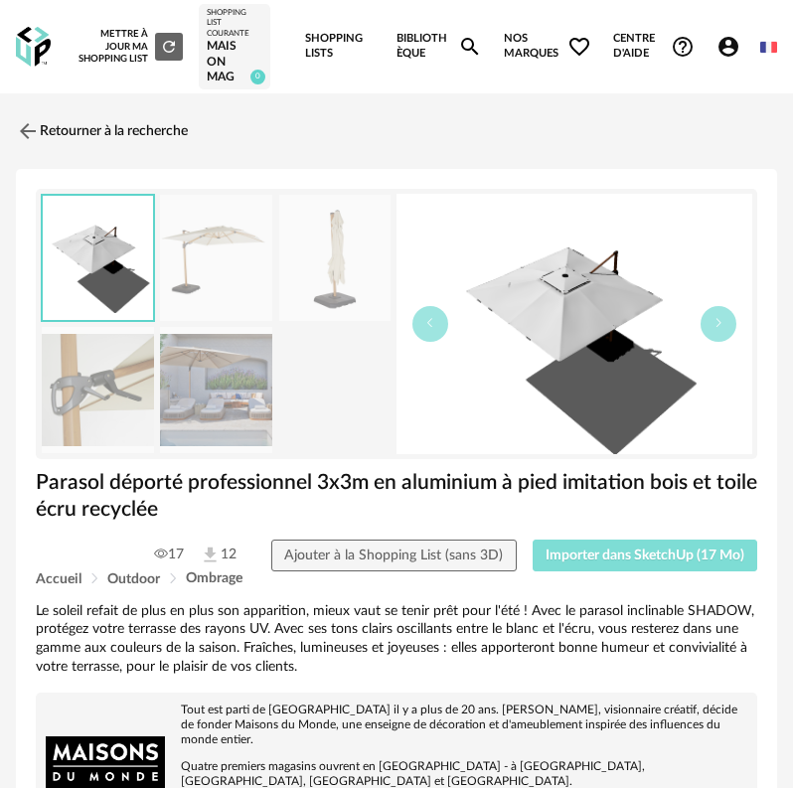
click at [557, 552] on span "Importer dans SketchUp (17 Mo)" at bounding box center [645, 556] width 199 height 14
click at [41, 128] on link "Retourner à la recherche" at bounding box center [97, 131] width 172 height 44
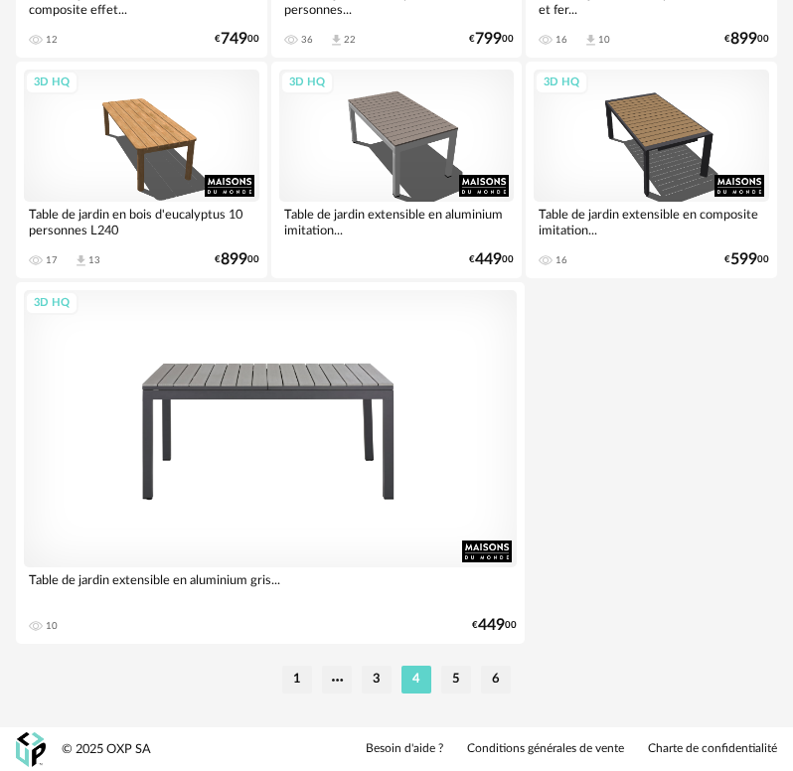
scroll to position [7413, 0]
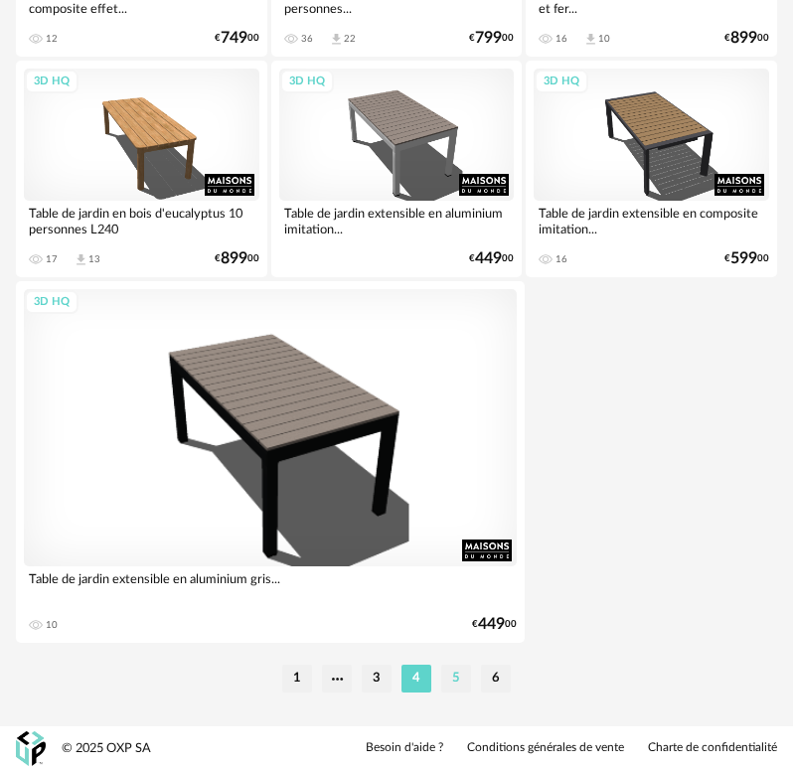
click at [447, 683] on li "5" at bounding box center [456, 679] width 30 height 28
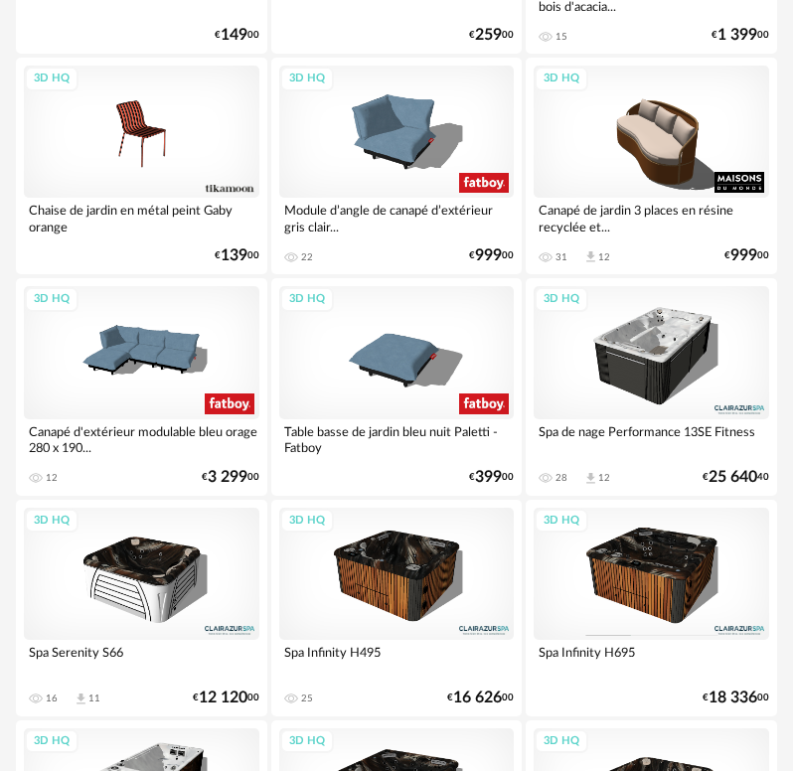
scroll to position [6758, 0]
